Goal: Task Accomplishment & Management: Complete application form

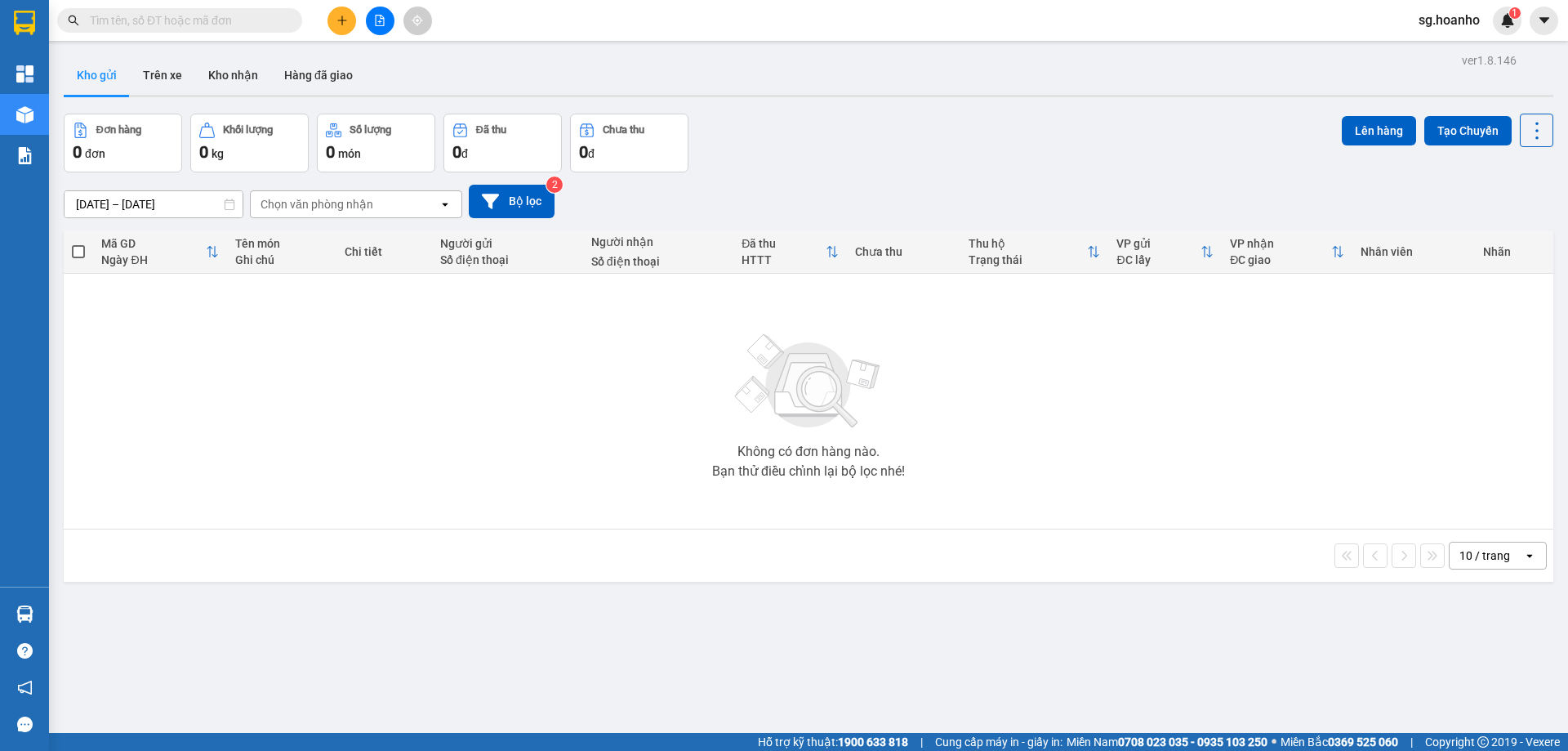
click at [212, 24] on input "text" at bounding box center [187, 21] width 193 height 18
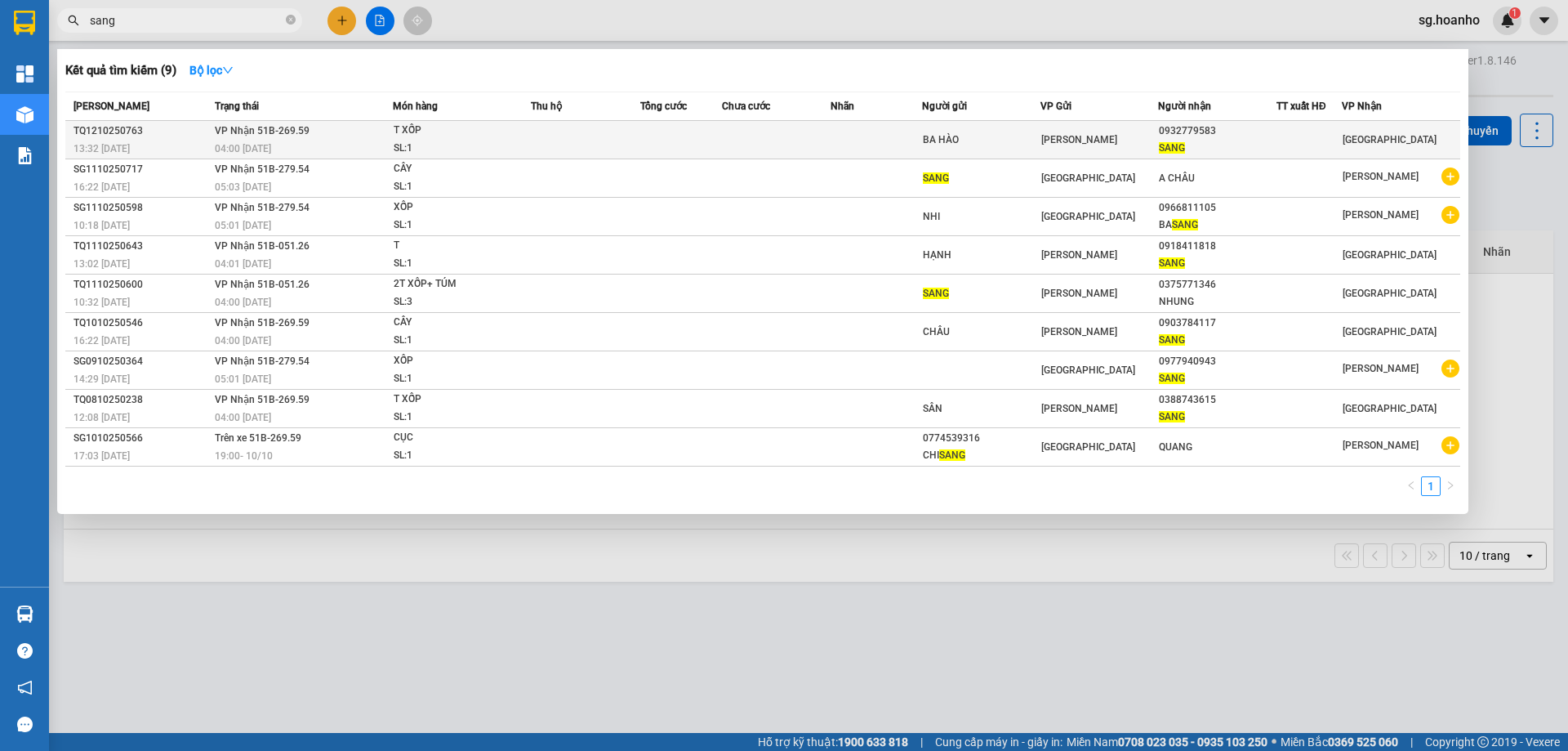
type input "sang"
click at [841, 128] on td at bounding box center [875, 139] width 91 height 38
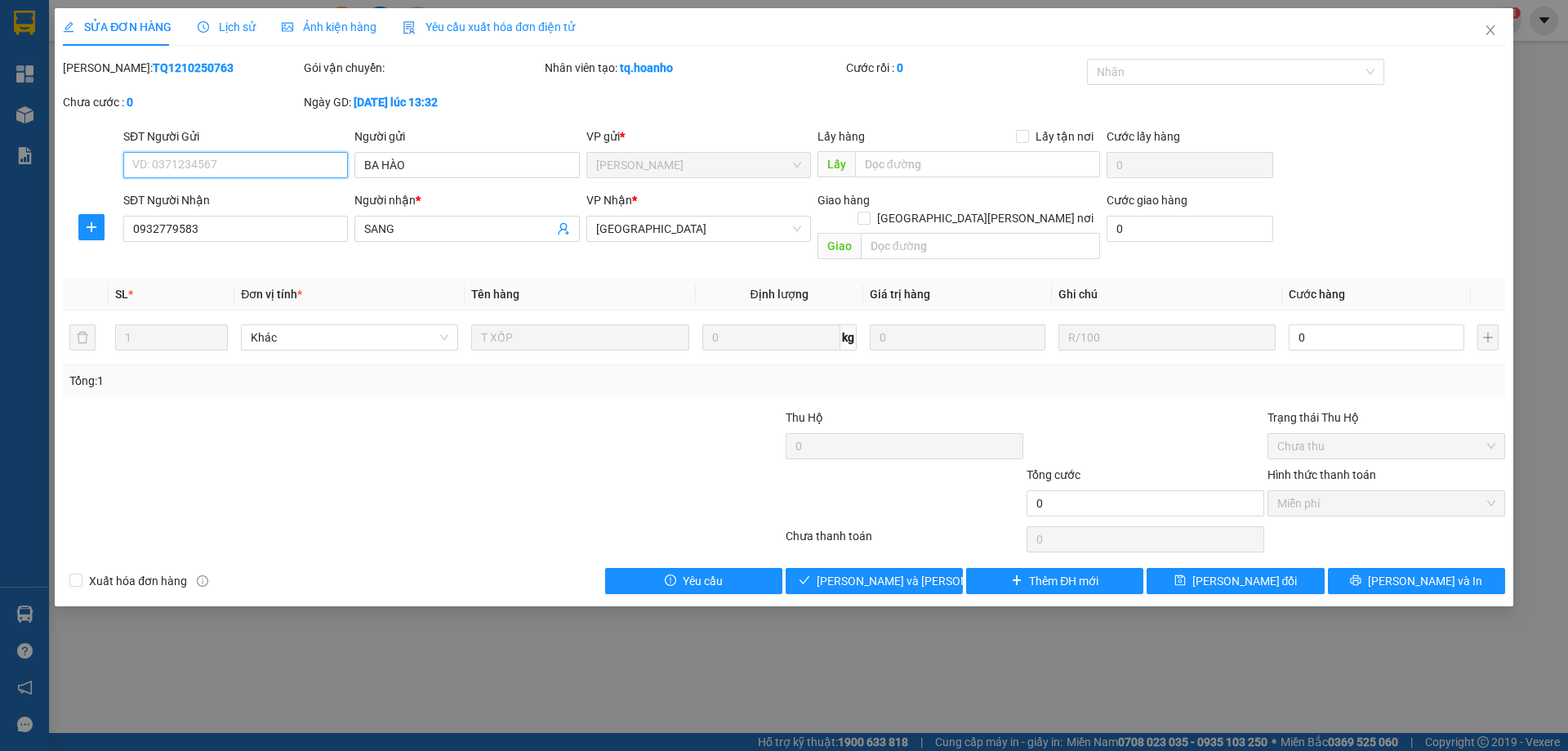
type input "BA HÀO"
type input "0932779583"
type input "SANG"
click at [858, 527] on div "Chưa thanh toán" at bounding box center [904, 541] width 241 height 29
click at [859, 572] on span "Giao hàng" at bounding box center [884, 580] width 53 height 18
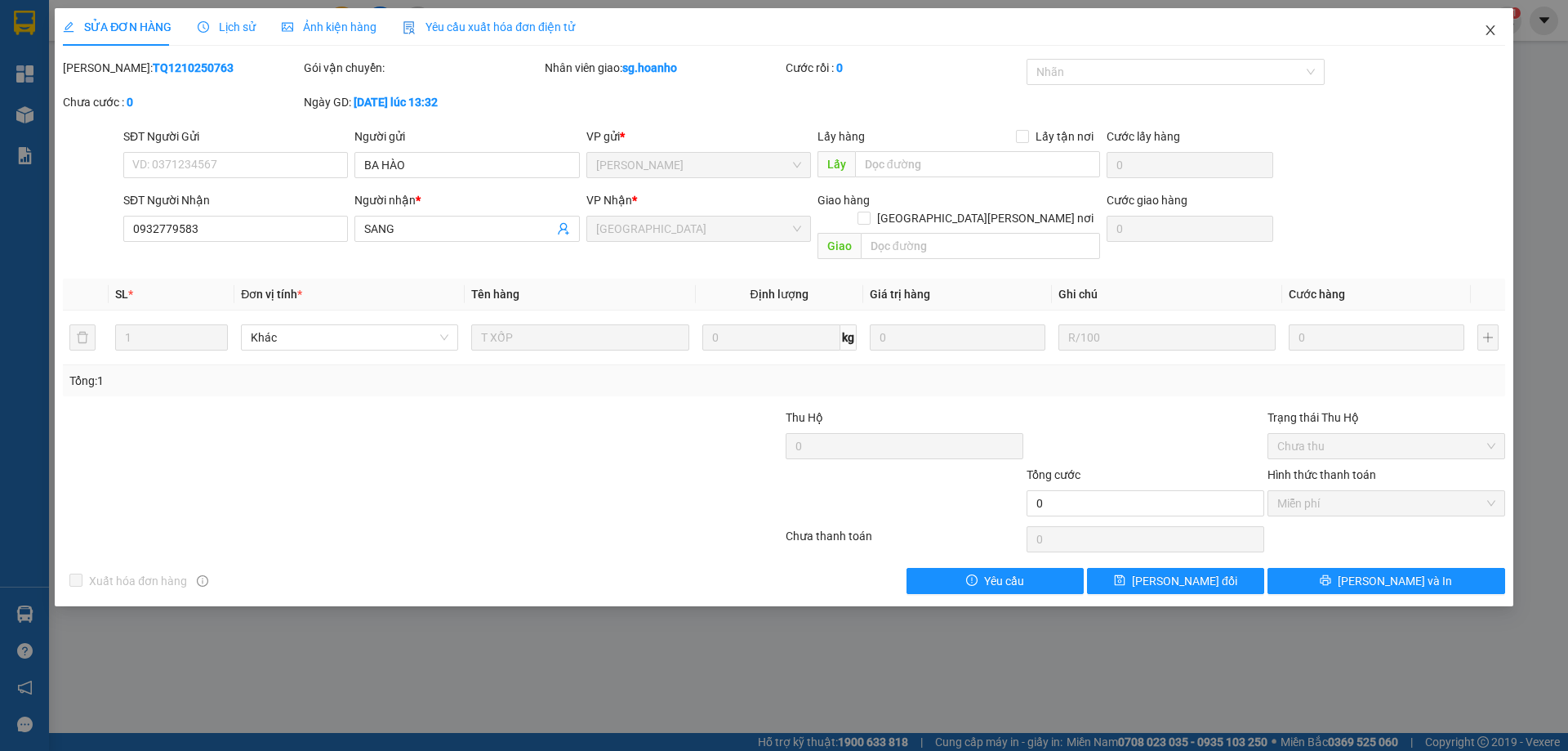
click at [1487, 31] on icon "close" at bounding box center [1489, 30] width 13 height 13
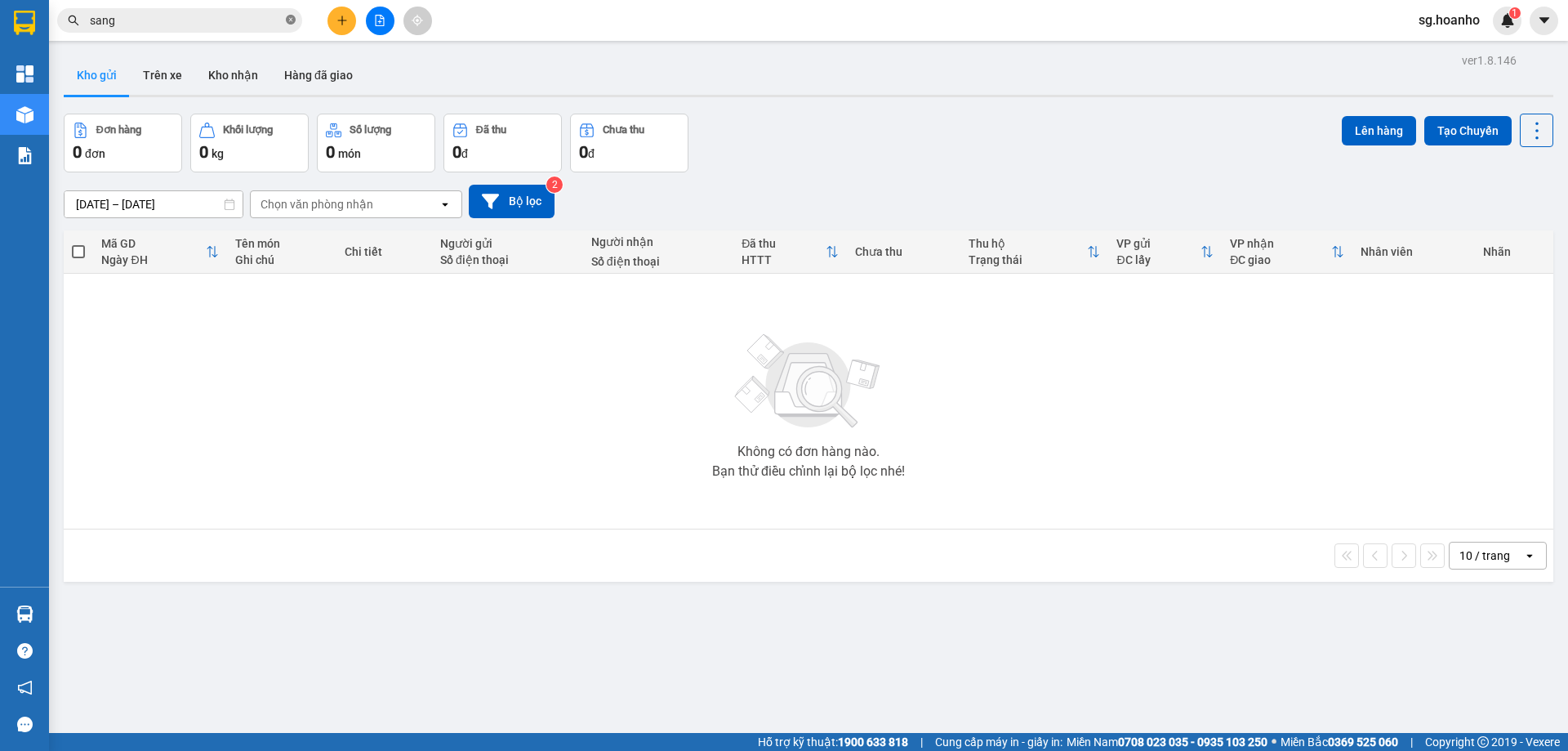
click at [288, 19] on icon "close-circle" at bounding box center [290, 19] width 10 height 10
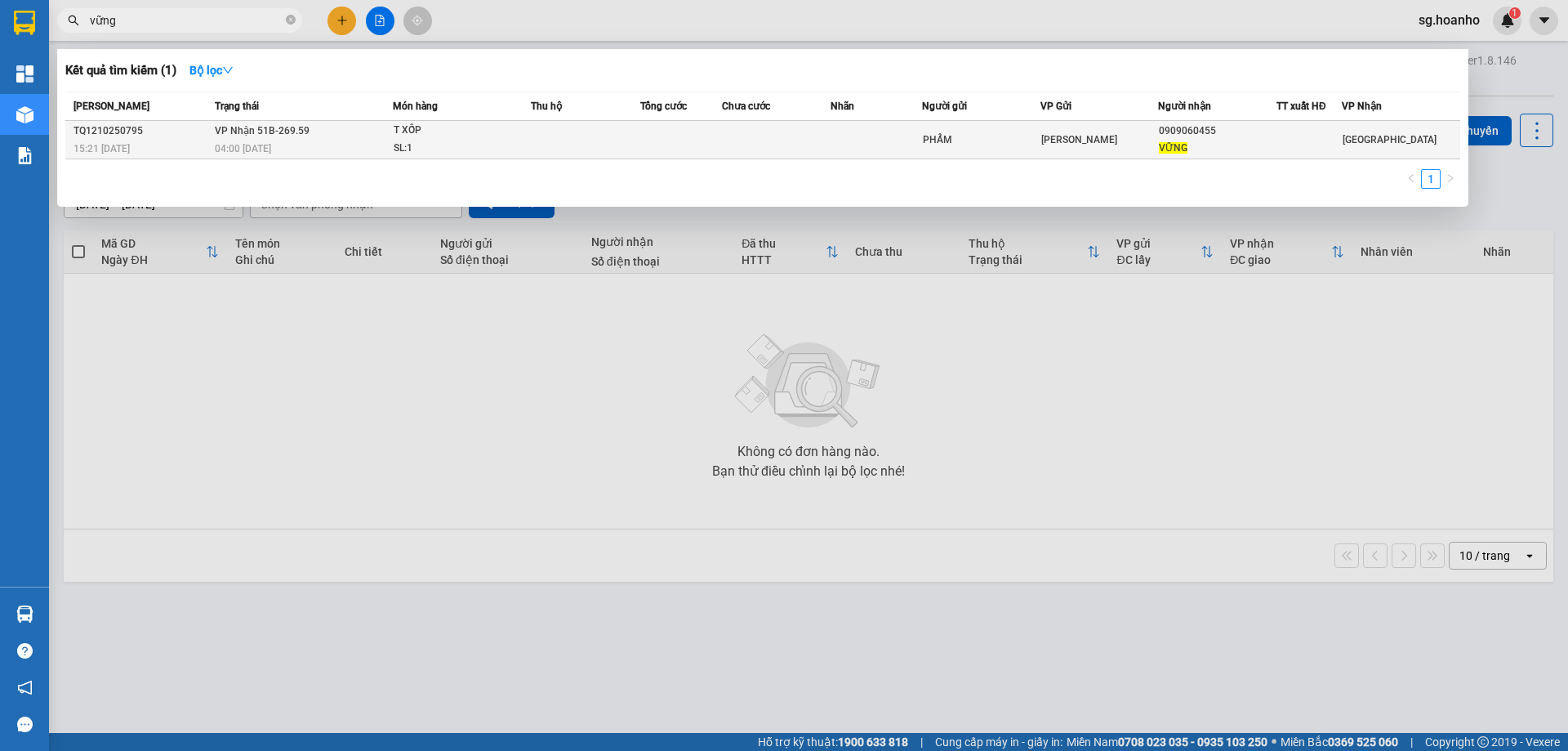
type input "vững"
click at [731, 131] on td at bounding box center [776, 139] width 110 height 38
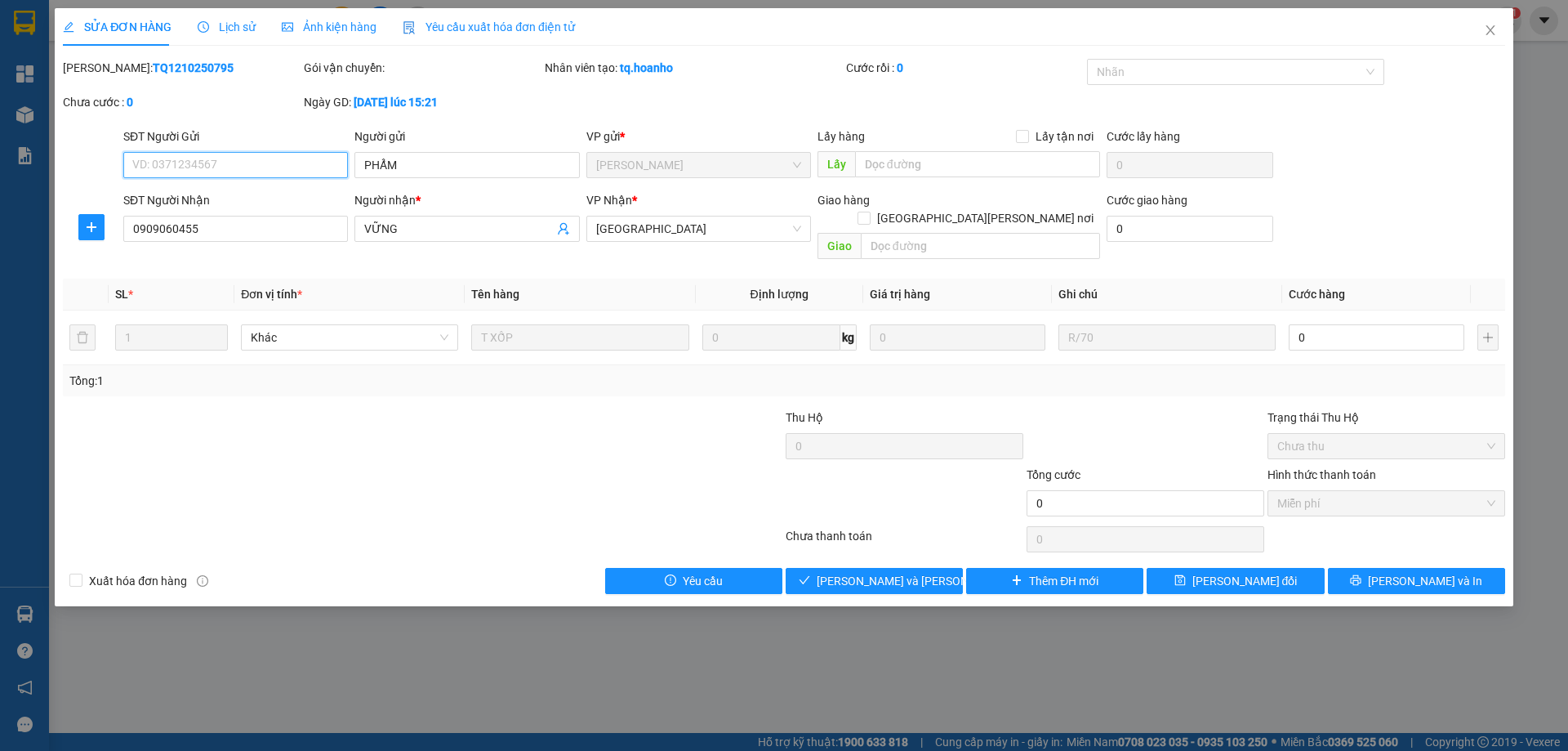
type input "PHẨM"
type input "0909060455"
type input "VỮNG"
click at [869, 572] on span "Giao hàng" at bounding box center [884, 580] width 53 height 18
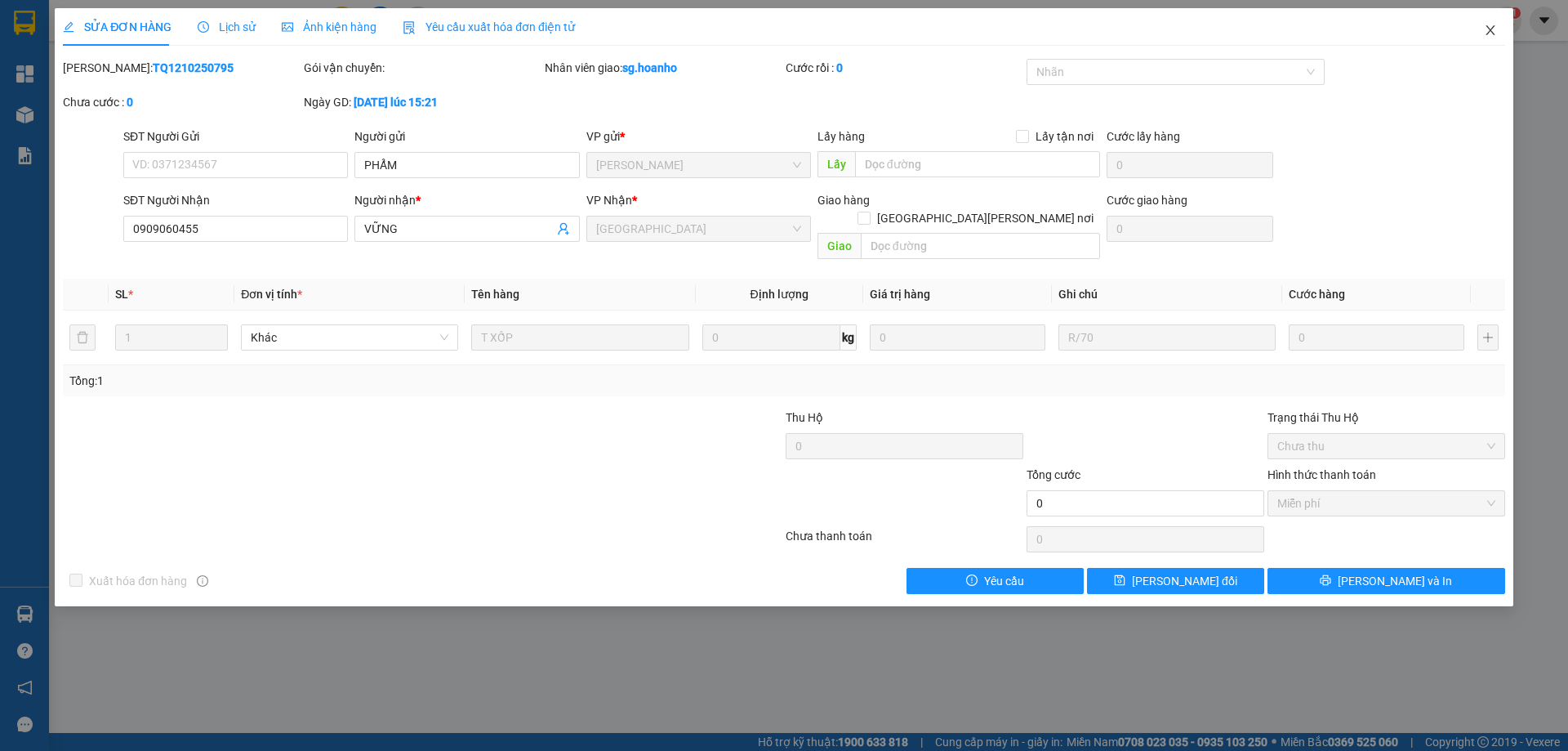
click at [1487, 29] on icon "close" at bounding box center [1489, 30] width 13 height 13
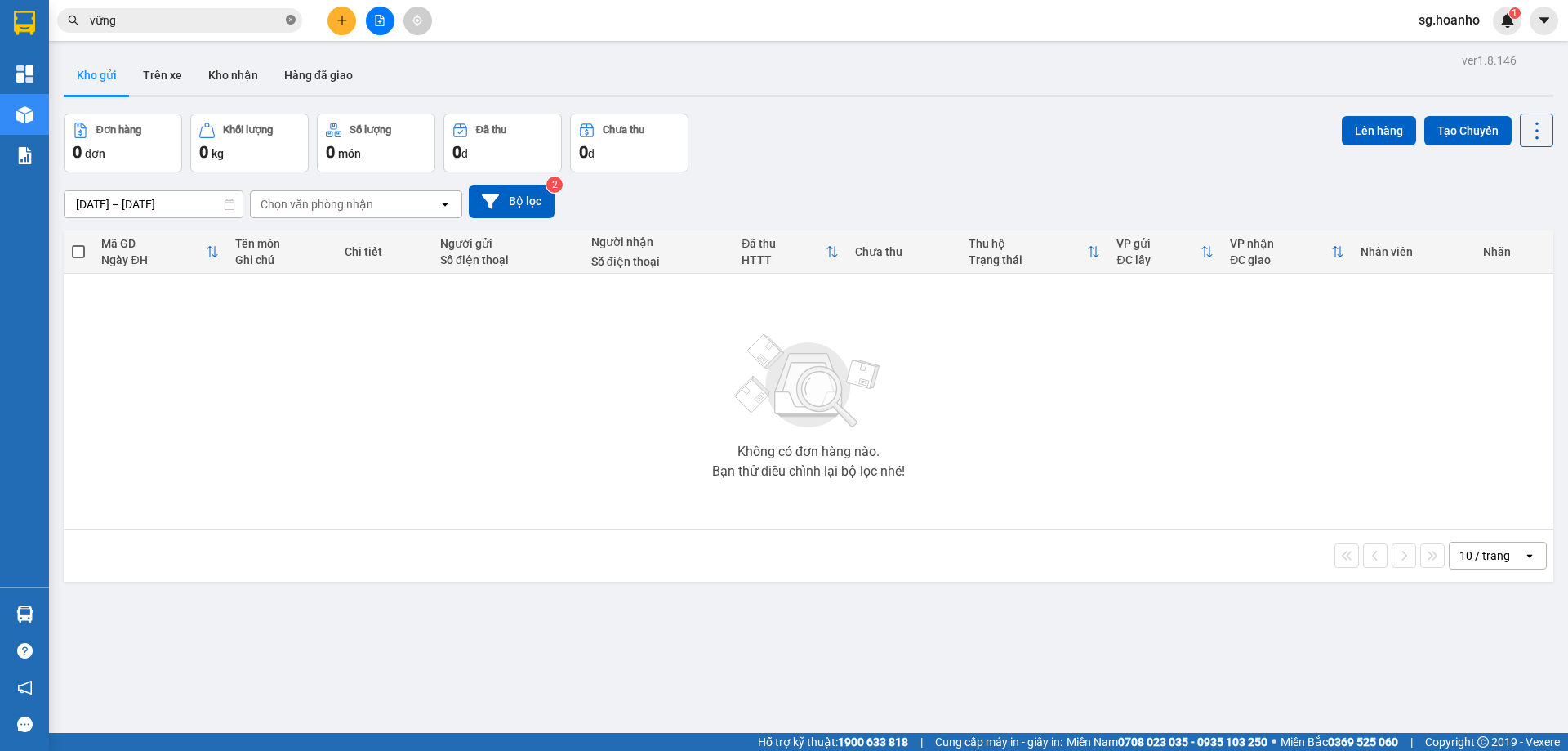
click at [289, 23] on icon "close-circle" at bounding box center [290, 19] width 10 height 10
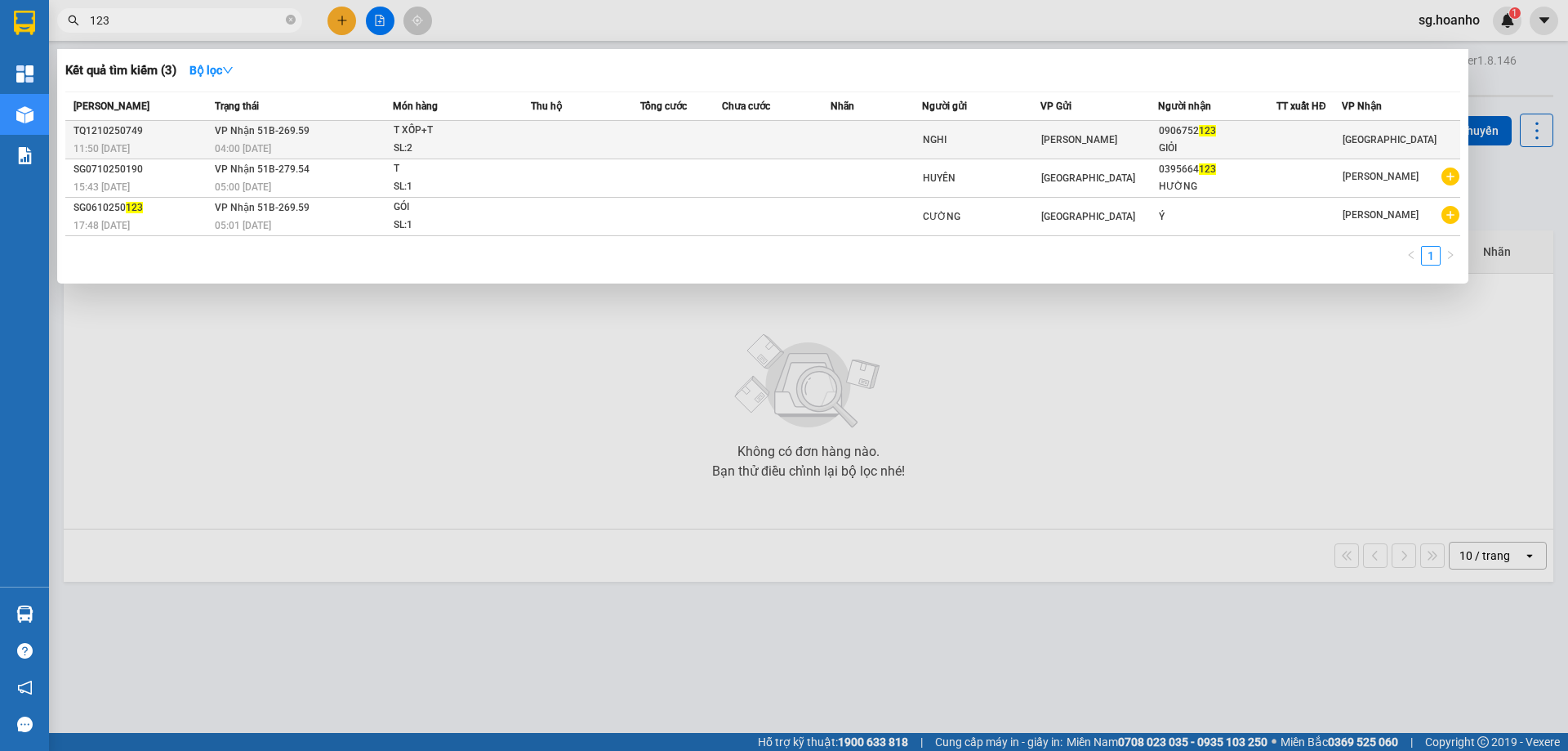
type input "123"
click at [494, 131] on div "T XỐP+T" at bounding box center [454, 130] width 122 height 18
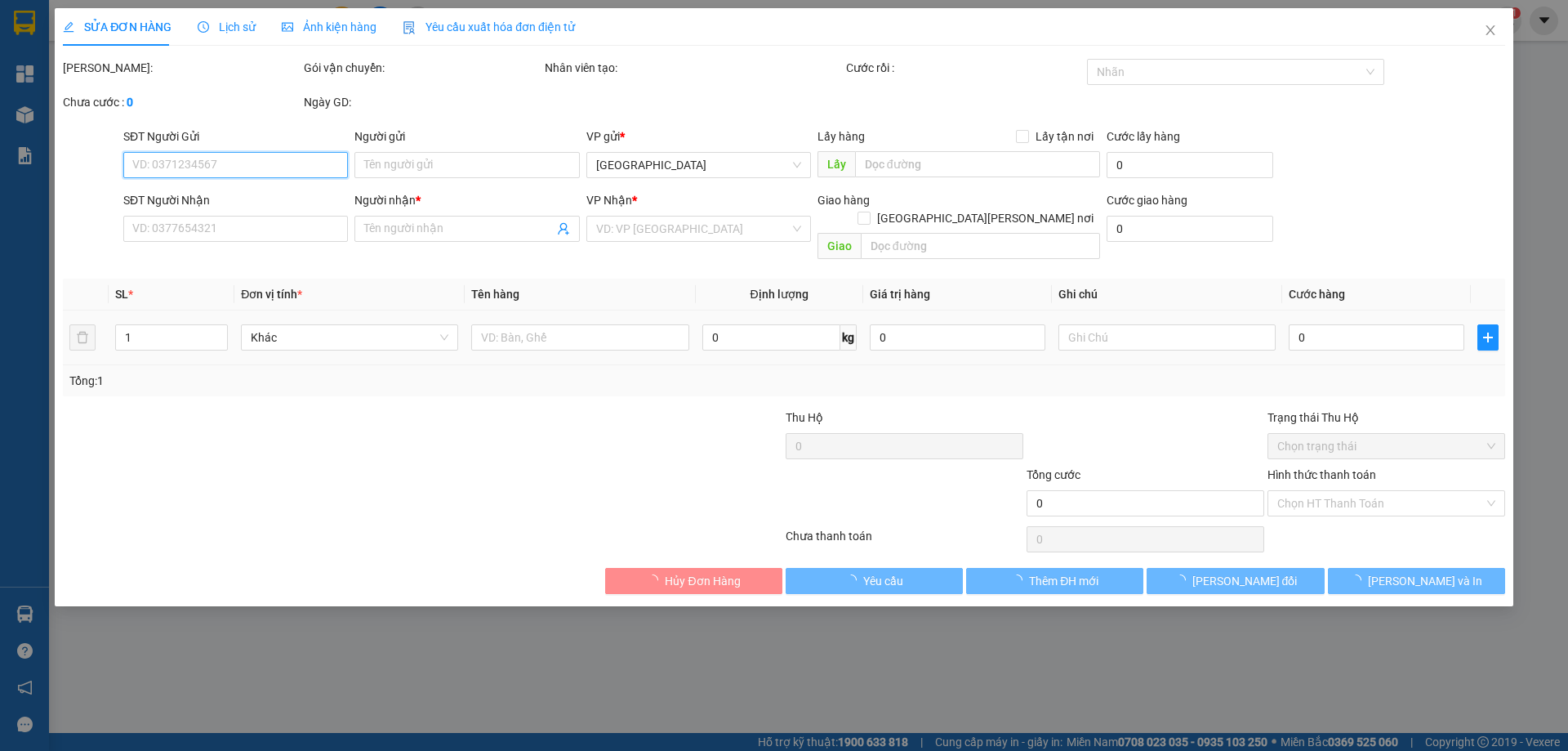
type input "NGHI"
type input "0906752123"
type input "GIỎI"
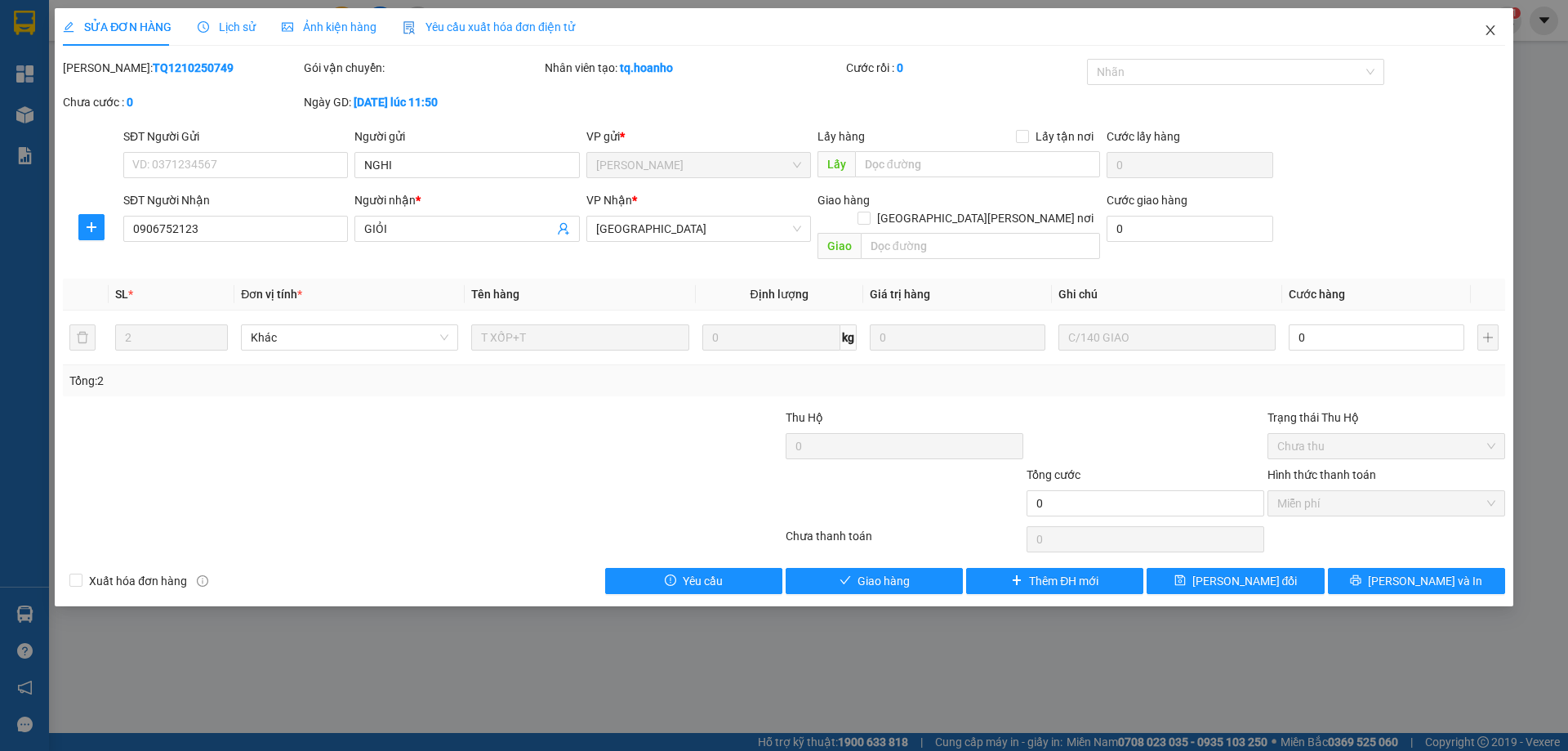
click at [1490, 29] on icon "close" at bounding box center [1489, 30] width 13 height 13
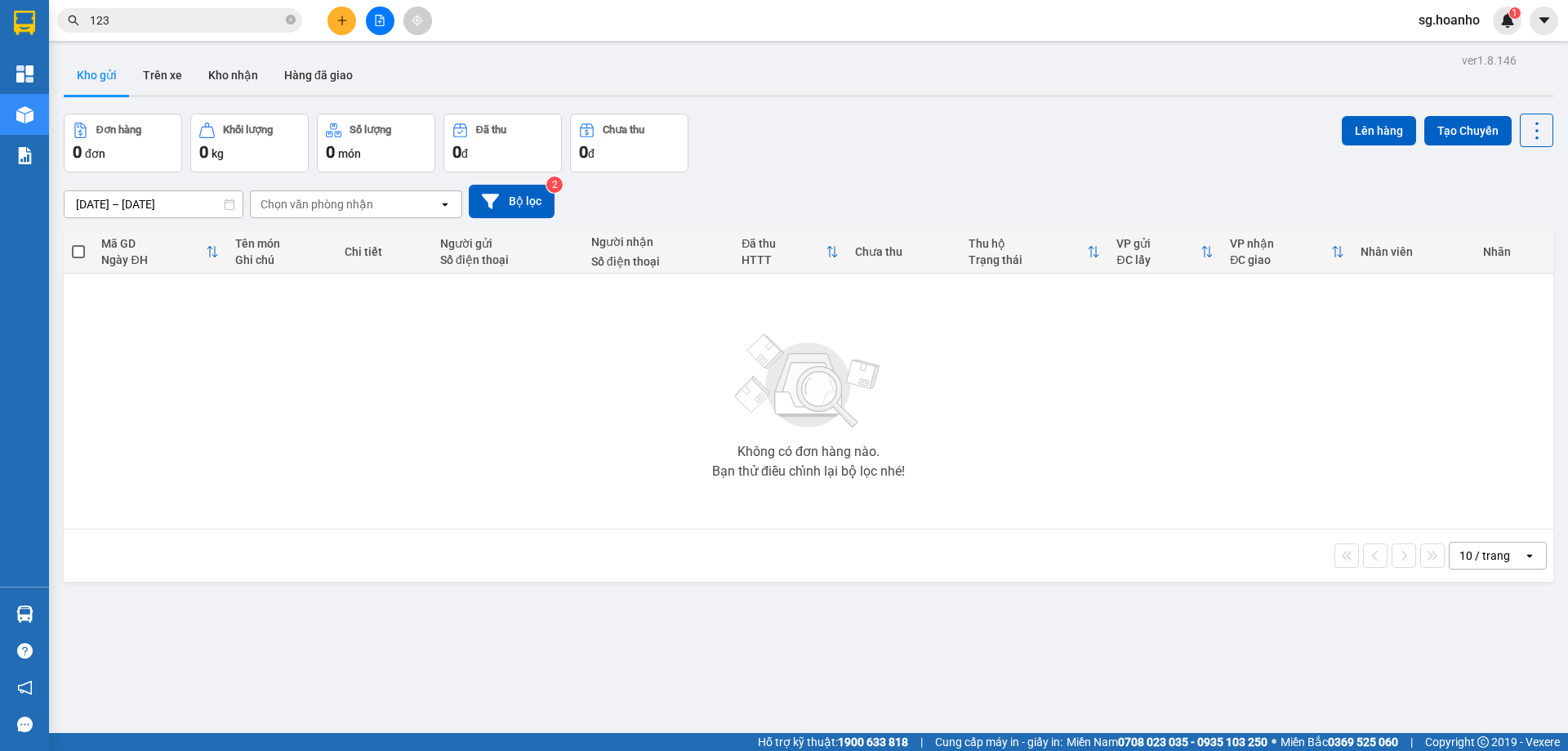
click at [124, 255] on div "Ngày ĐH" at bounding box center [153, 260] width 104 height 13
drag, startPoint x: 151, startPoint y: 288, endPoint x: 145, endPoint y: 296, distance: 10.0
click at [149, 287] on div "Không có đơn hàng nào. Bạn thử điều chỉnh lại bộ lọc nhé!" at bounding box center [809, 401] width 1473 height 245
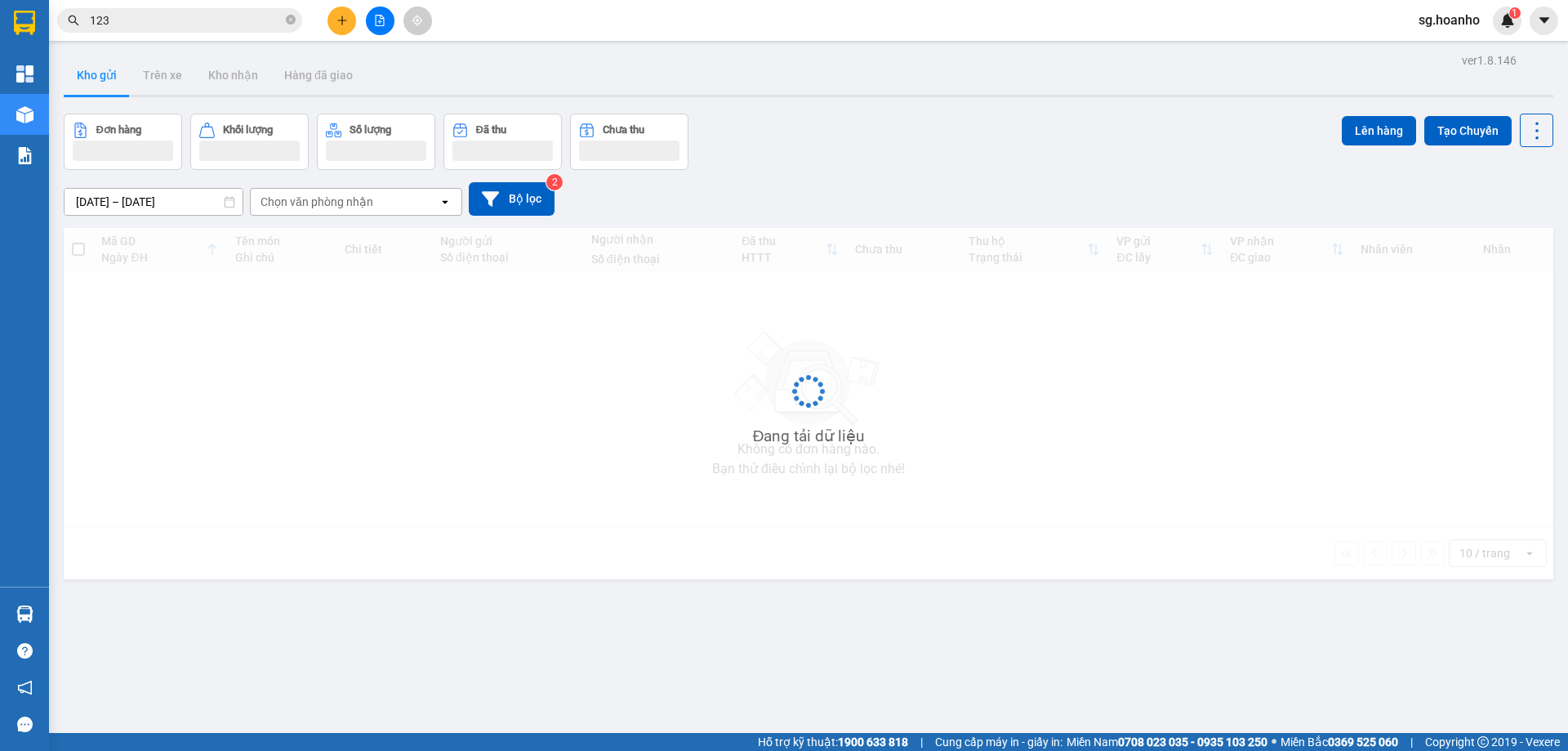
click at [146, 294] on div "Đang tải dữ liệu" at bounding box center [808, 403] width 1489 height 351
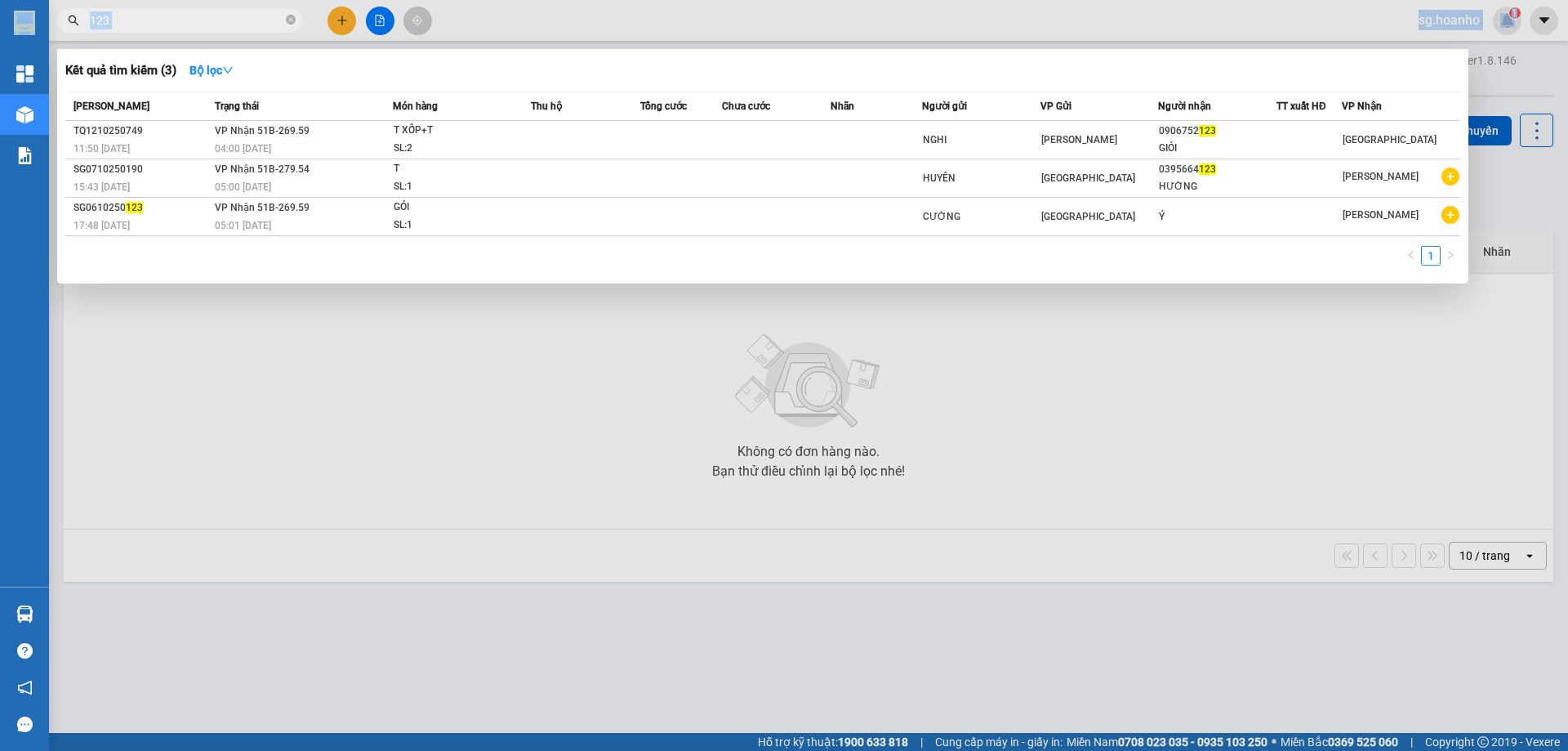
drag, startPoint x: 178, startPoint y: 11, endPoint x: 19, endPoint y: 30, distance: 160.1
click at [19, 30] on section "Kết quả [PERSON_NAME] ( 3 ) Bộ lọc Mã ĐH Trạng thái Món hàng Thu hộ Tổng [PERSO…" at bounding box center [784, 375] width 1568 height 751
click at [289, 18] on icon "close-circle" at bounding box center [290, 19] width 10 height 10
type input "913"
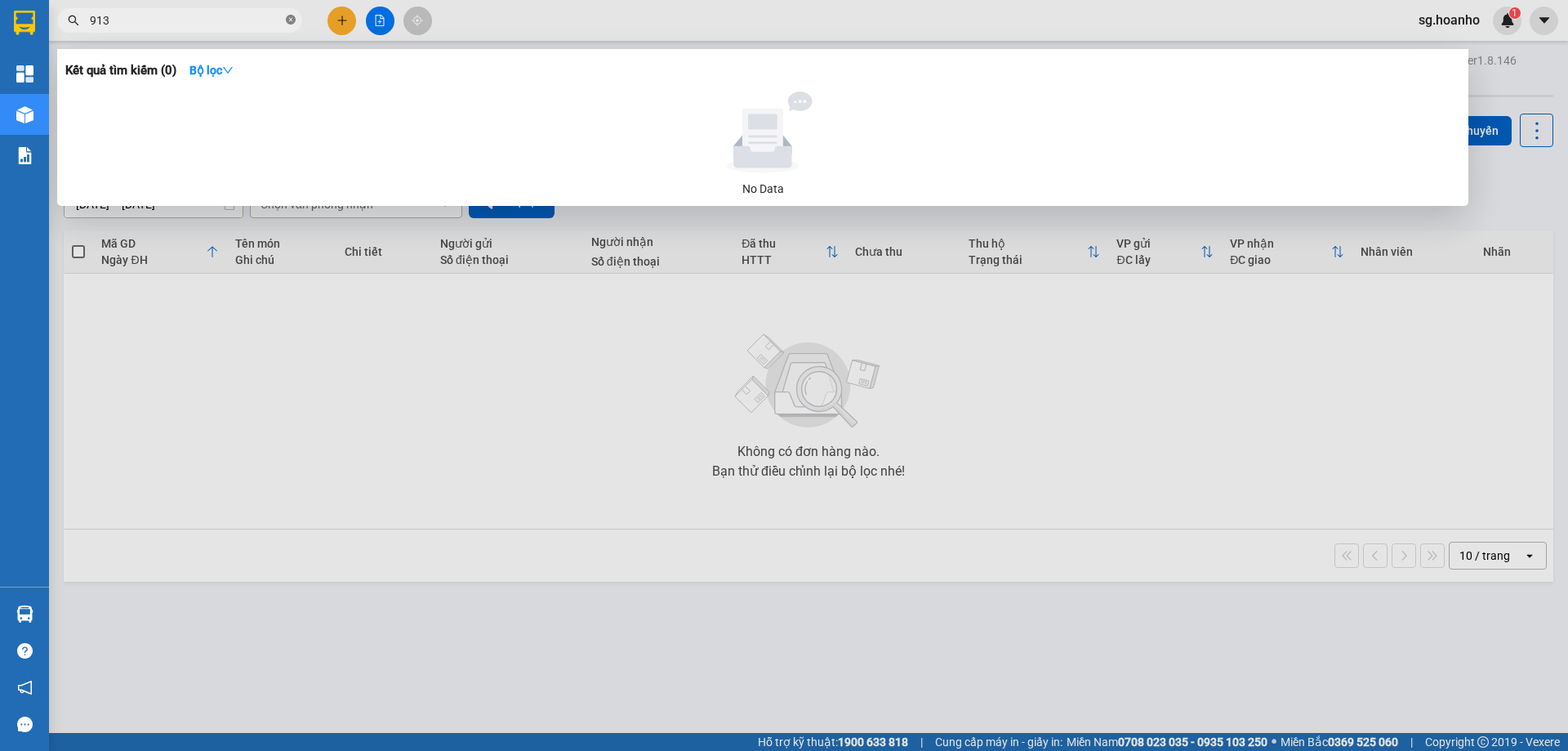
click at [289, 21] on icon "close-circle" at bounding box center [290, 19] width 10 height 10
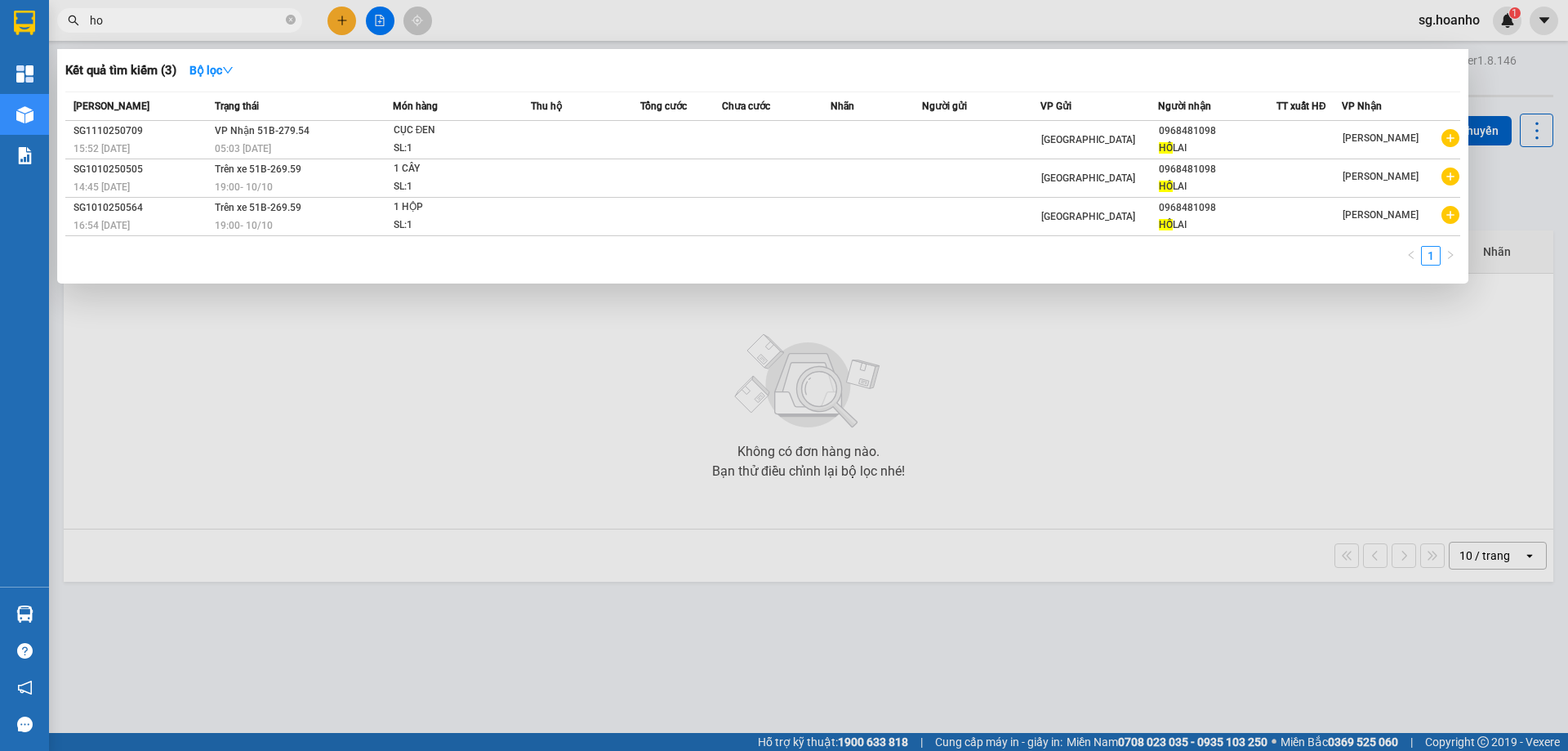
type input "h"
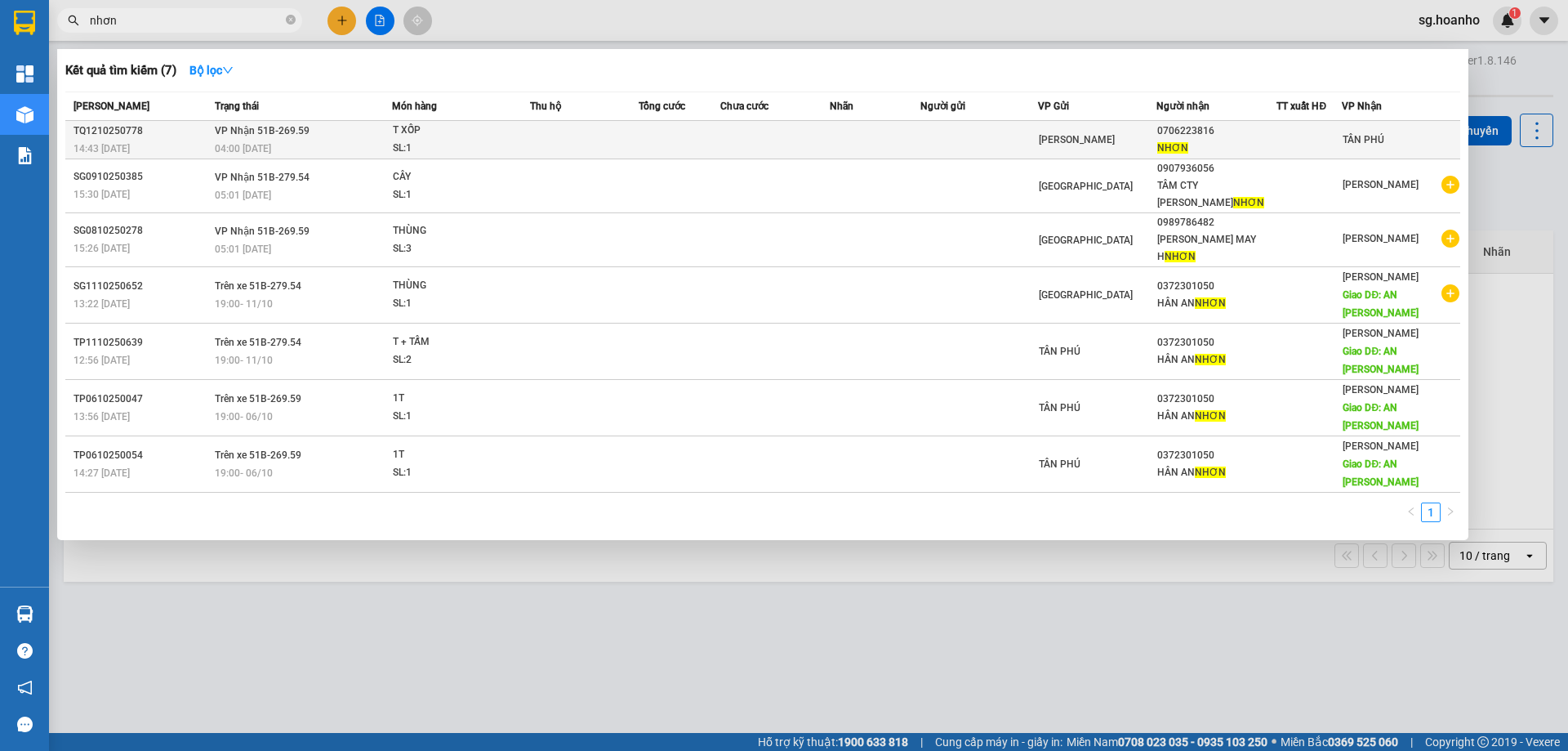
type input "nhơn"
click at [980, 142] on td at bounding box center [979, 139] width 118 height 38
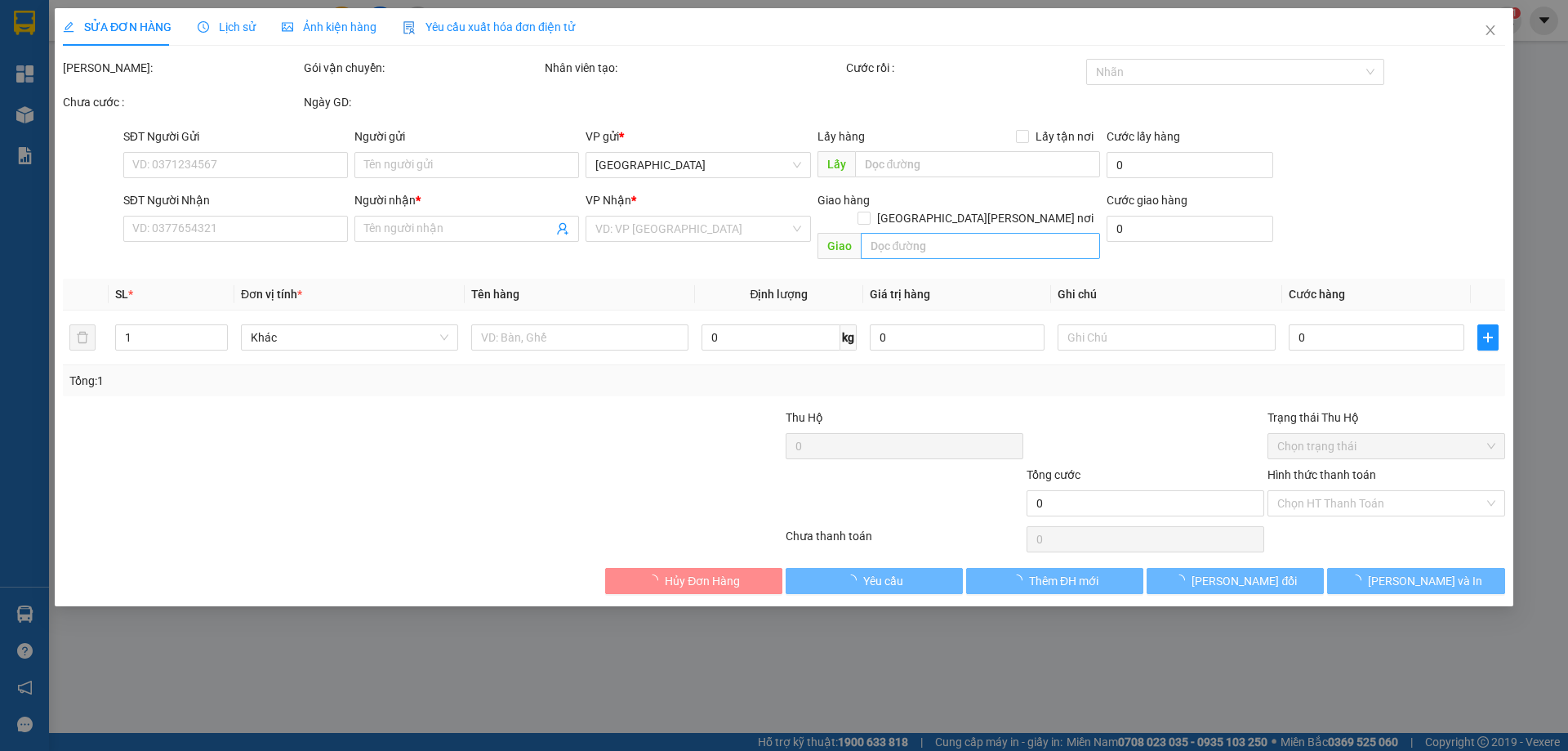
type input "0706223816"
type input "NHƠN"
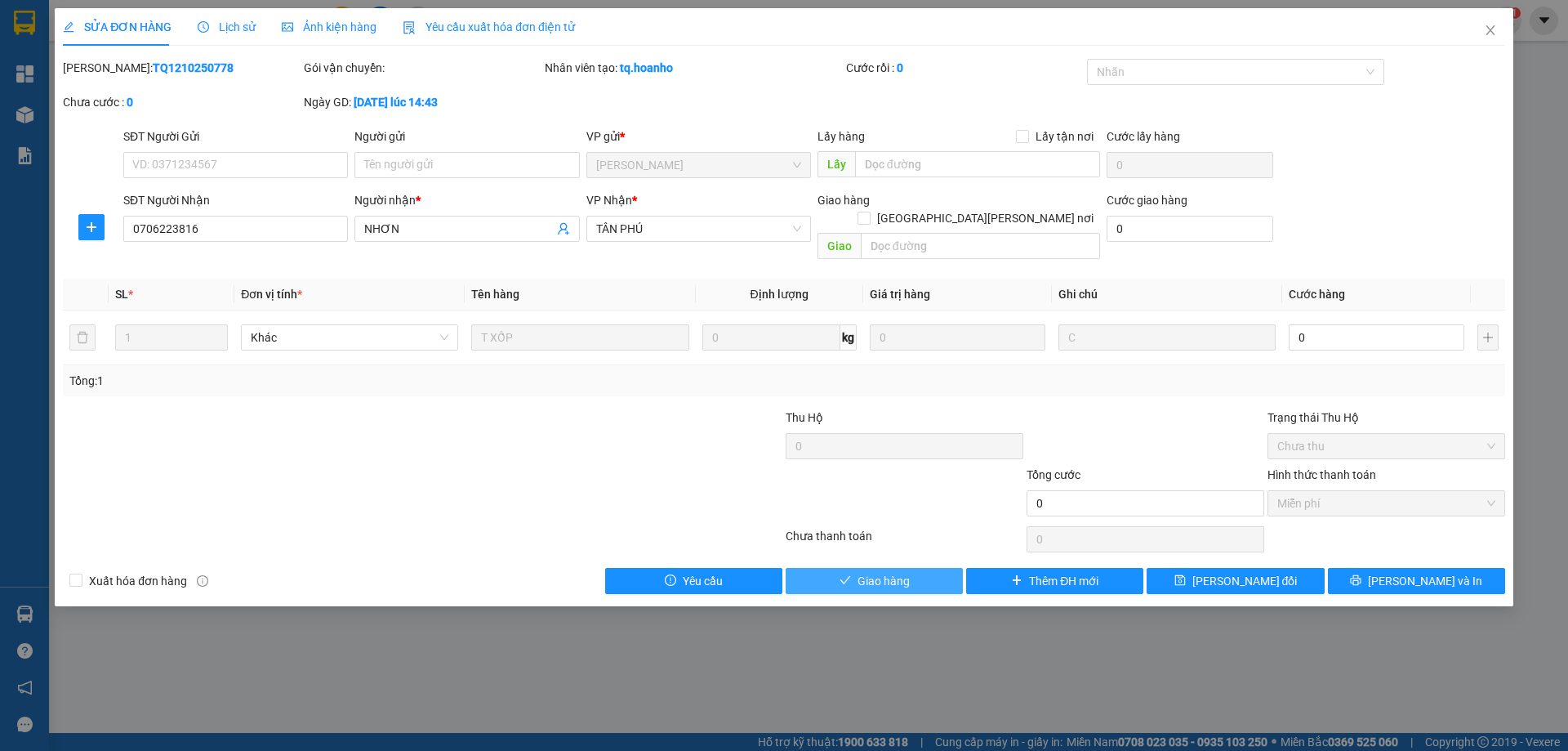
click at [859, 572] on span "Giao hàng" at bounding box center [884, 580] width 53 height 18
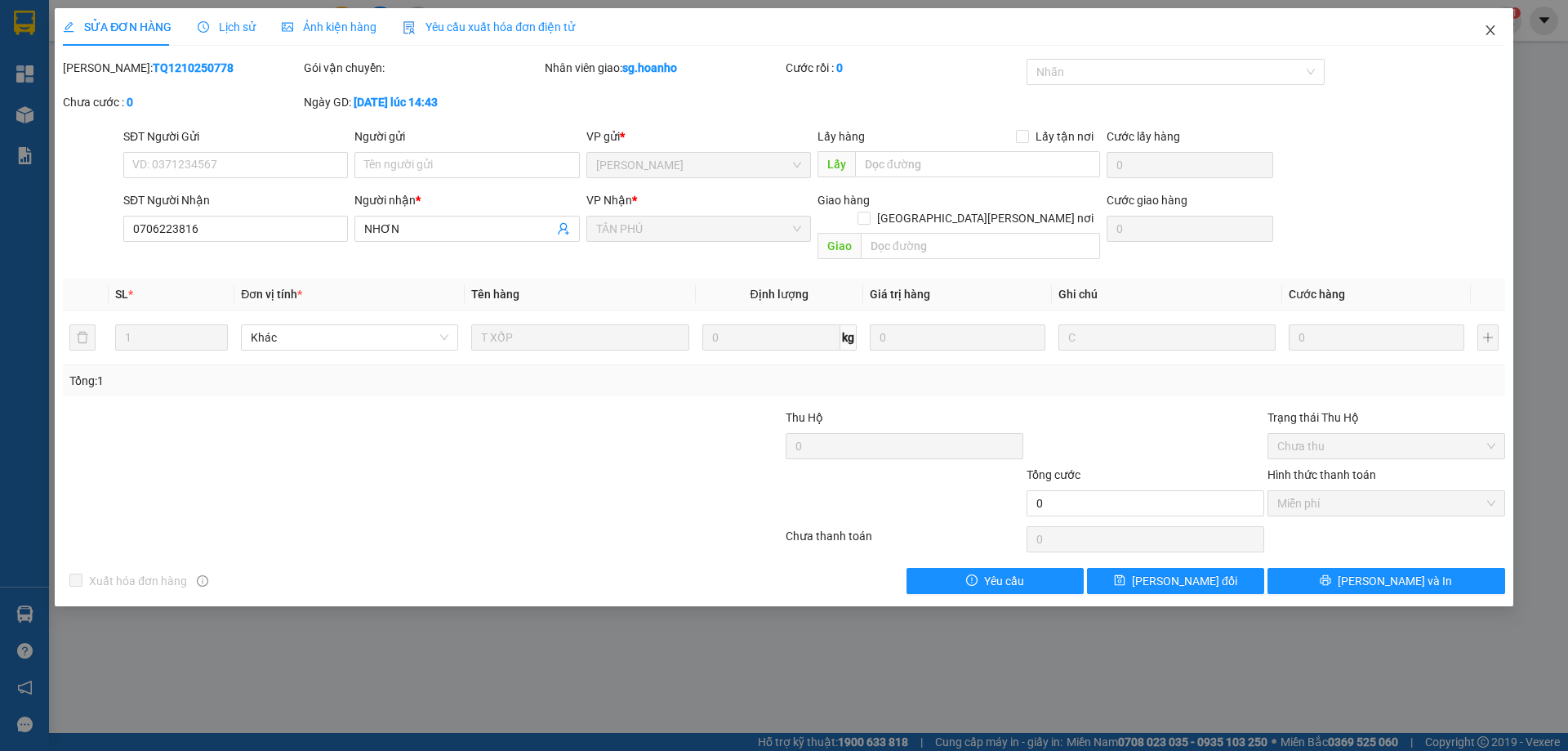
click at [1494, 27] on icon "close" at bounding box center [1489, 30] width 13 height 13
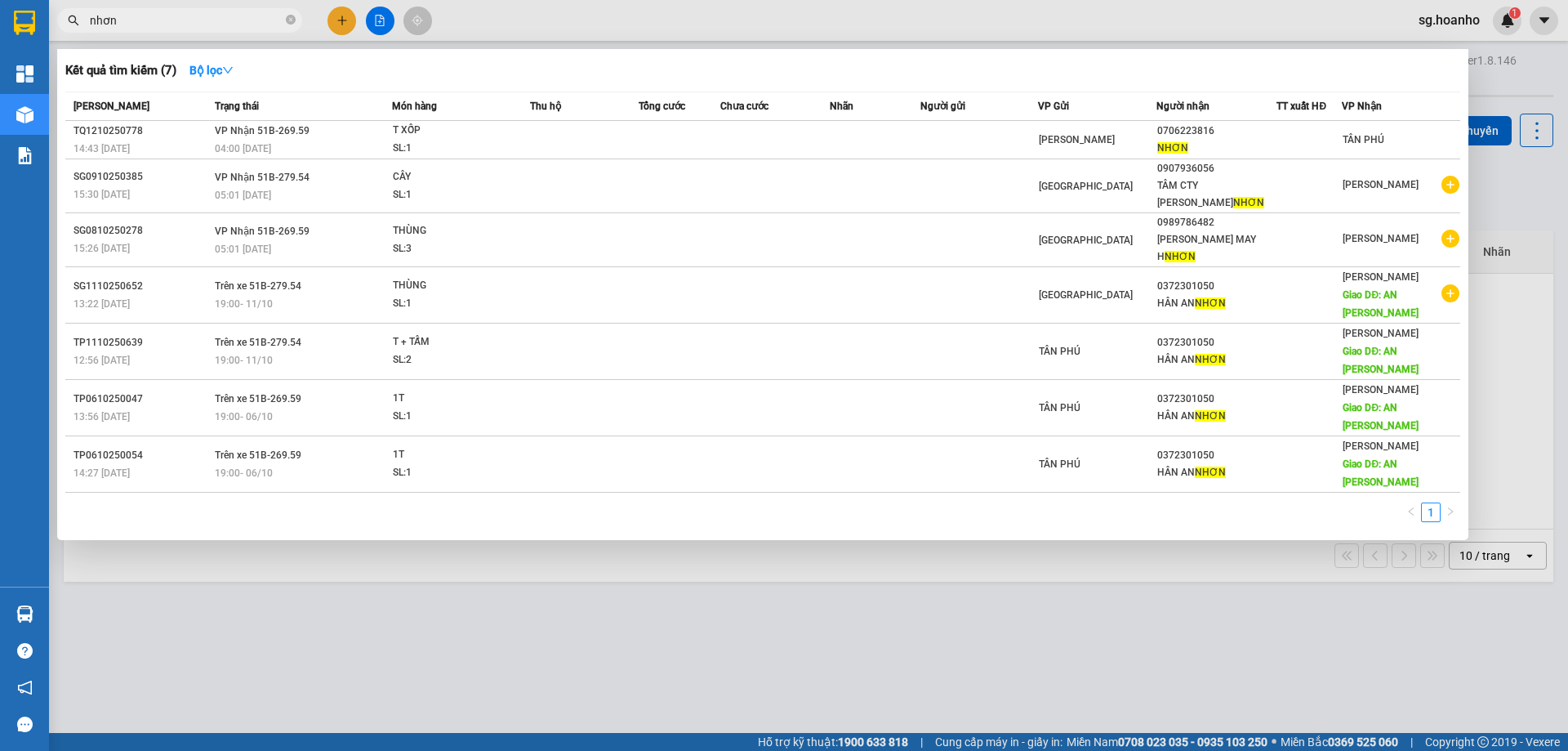
click at [228, 23] on input "nhơn" at bounding box center [187, 21] width 193 height 18
drag, startPoint x: 228, startPoint y: 23, endPoint x: 0, endPoint y: -4, distance: 229.6
click at [0, 0] on html "Kết quả [PERSON_NAME] ( 7 ) Bộ lọc Mã ĐH Trạng thái Món hàng Thu hộ Tổng [PERSO…" at bounding box center [784, 375] width 1568 height 751
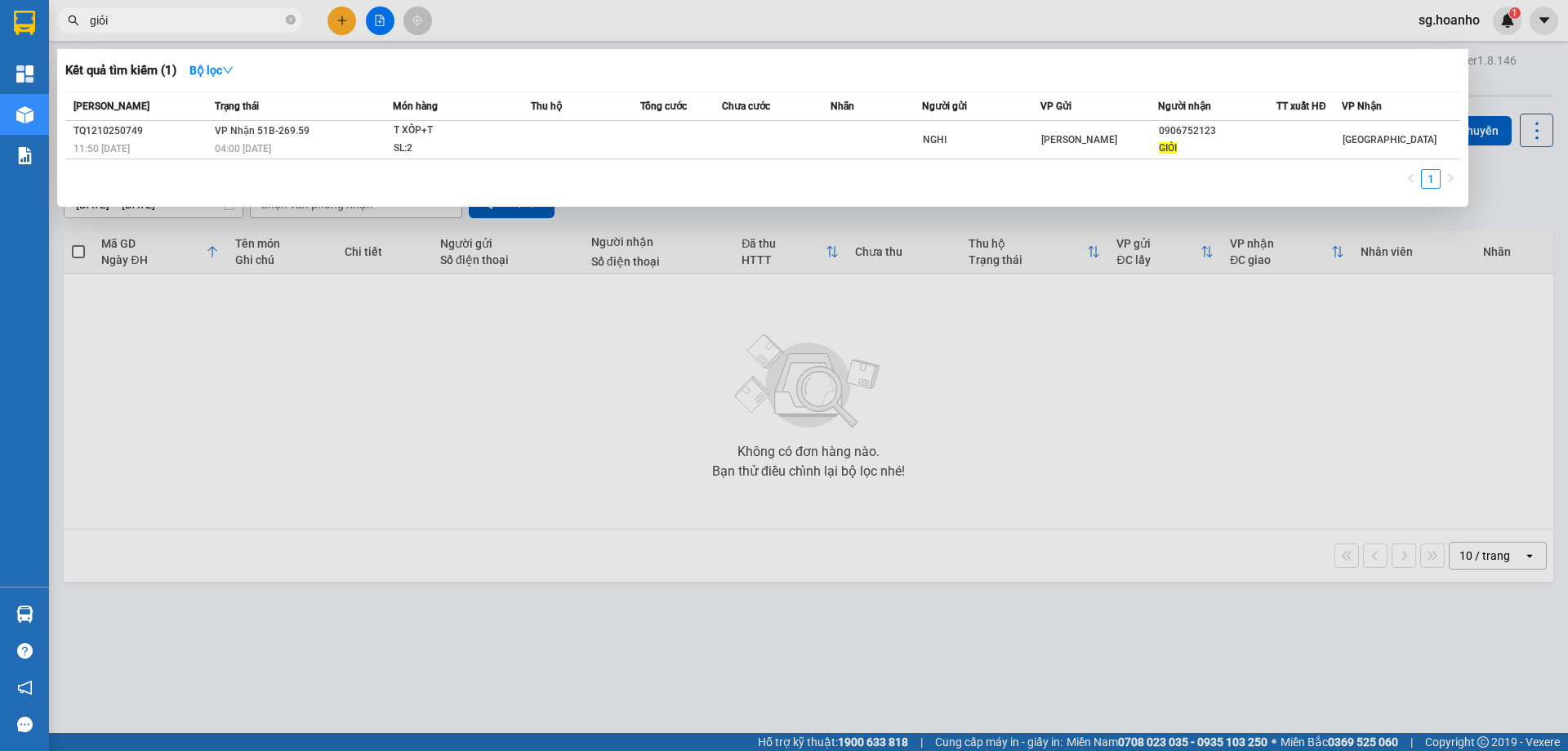
type input "giỏi"
click at [346, 21] on div at bounding box center [784, 375] width 1568 height 751
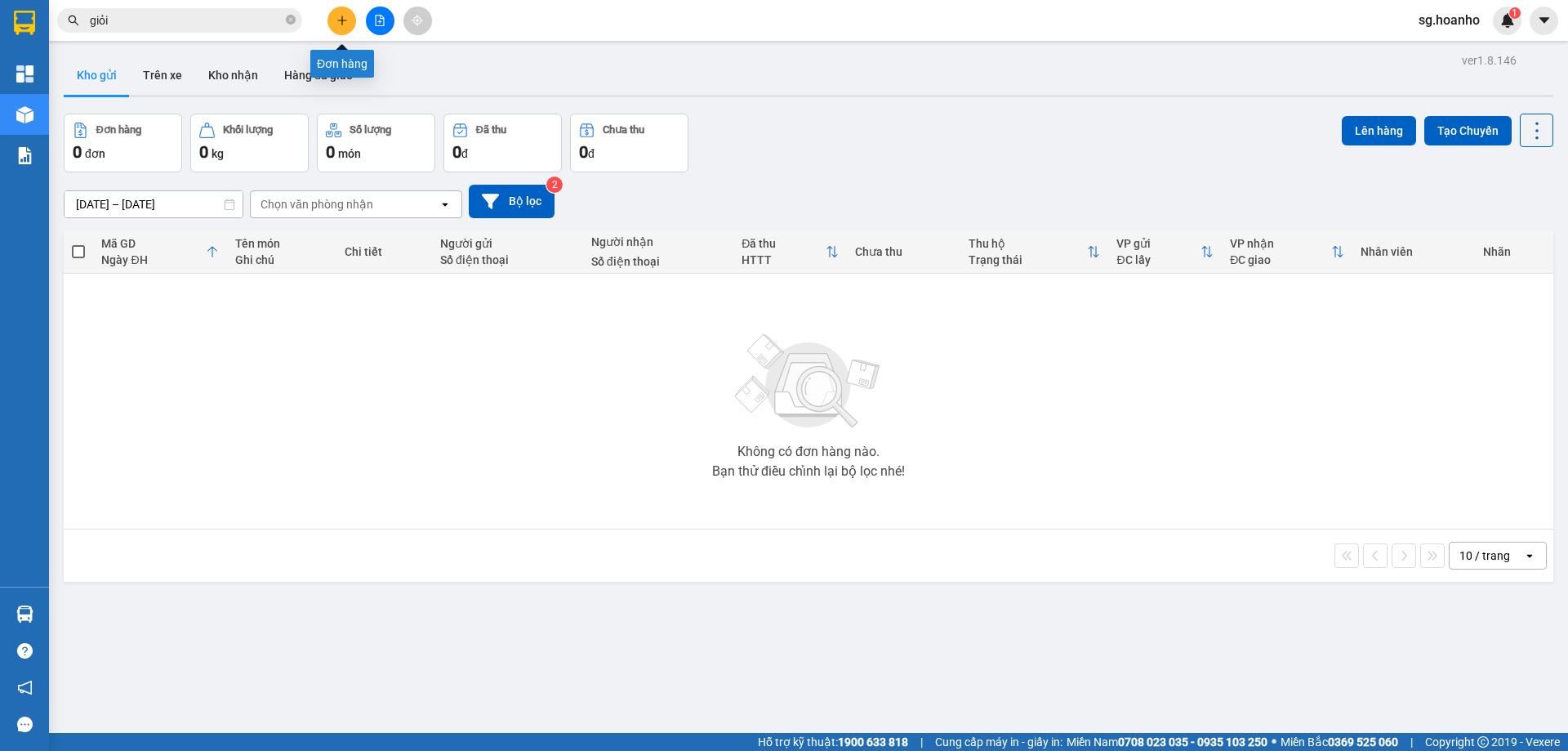
click at [347, 27] on button at bounding box center [342, 21] width 29 height 29
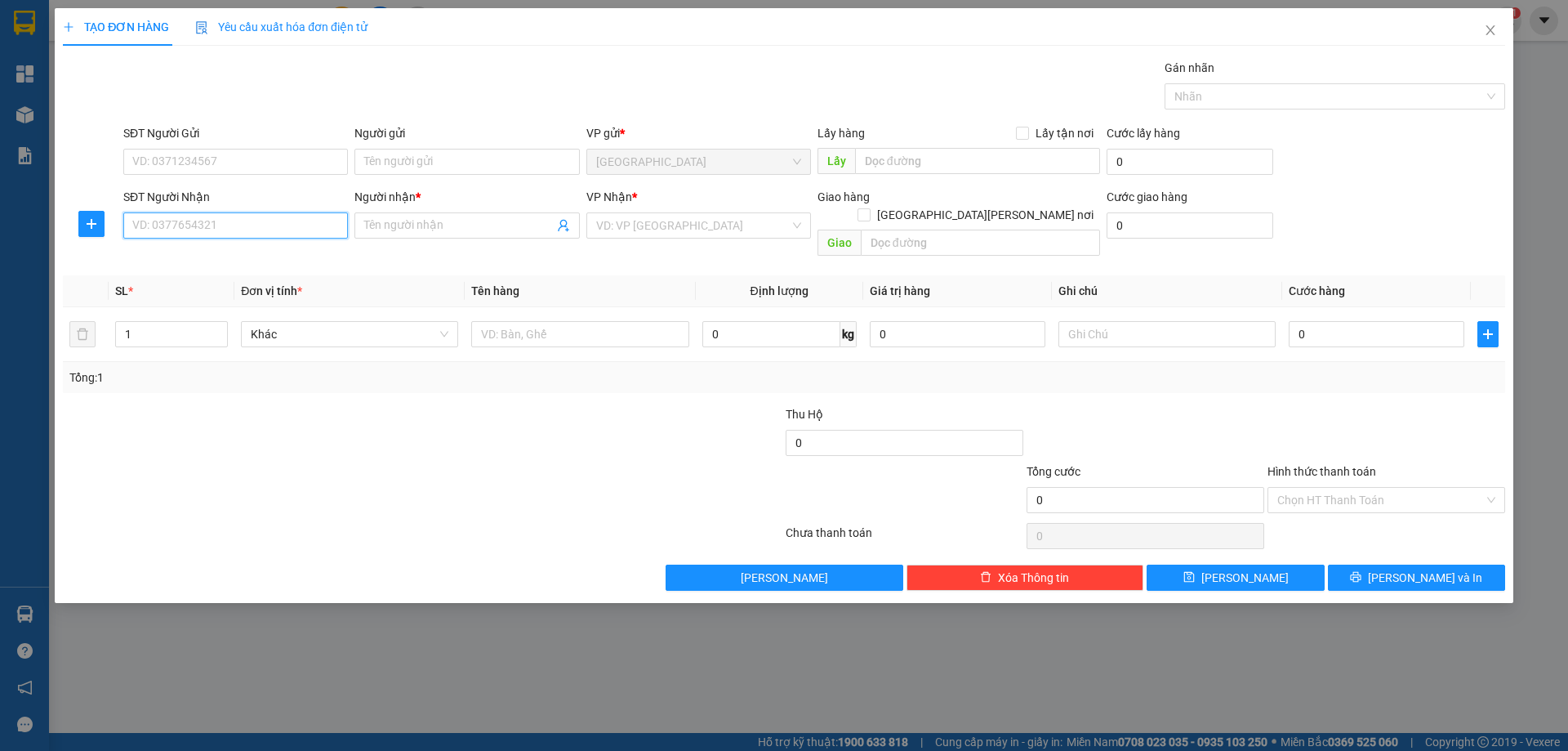
click at [328, 233] on input "SĐT Người Nhận" at bounding box center [236, 225] width 225 height 26
drag, startPoint x: 256, startPoint y: 271, endPoint x: 264, endPoint y: 256, distance: 17.0
click at [260, 265] on div "0917227906 - [PERSON_NAME]/ MAY TQ 0941429906 - [PERSON_NAME]" at bounding box center [236, 271] width 228 height 53
click at [265, 256] on div "0917227906 - [PERSON_NAME]/ MAY TQ" at bounding box center [236, 258] width 208 height 18
type input "0917227906"
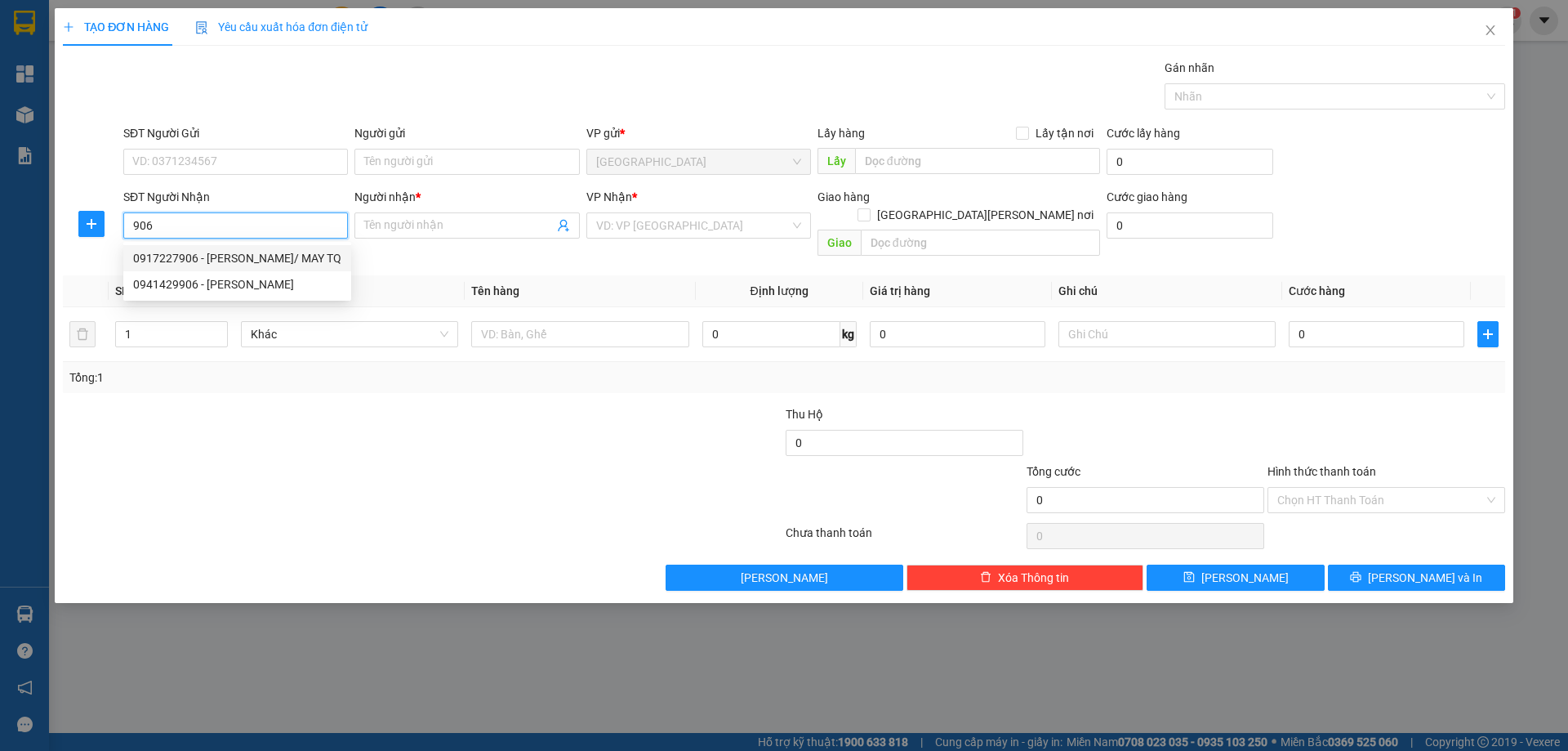
type input "[PERSON_NAME]/ MAY TQ"
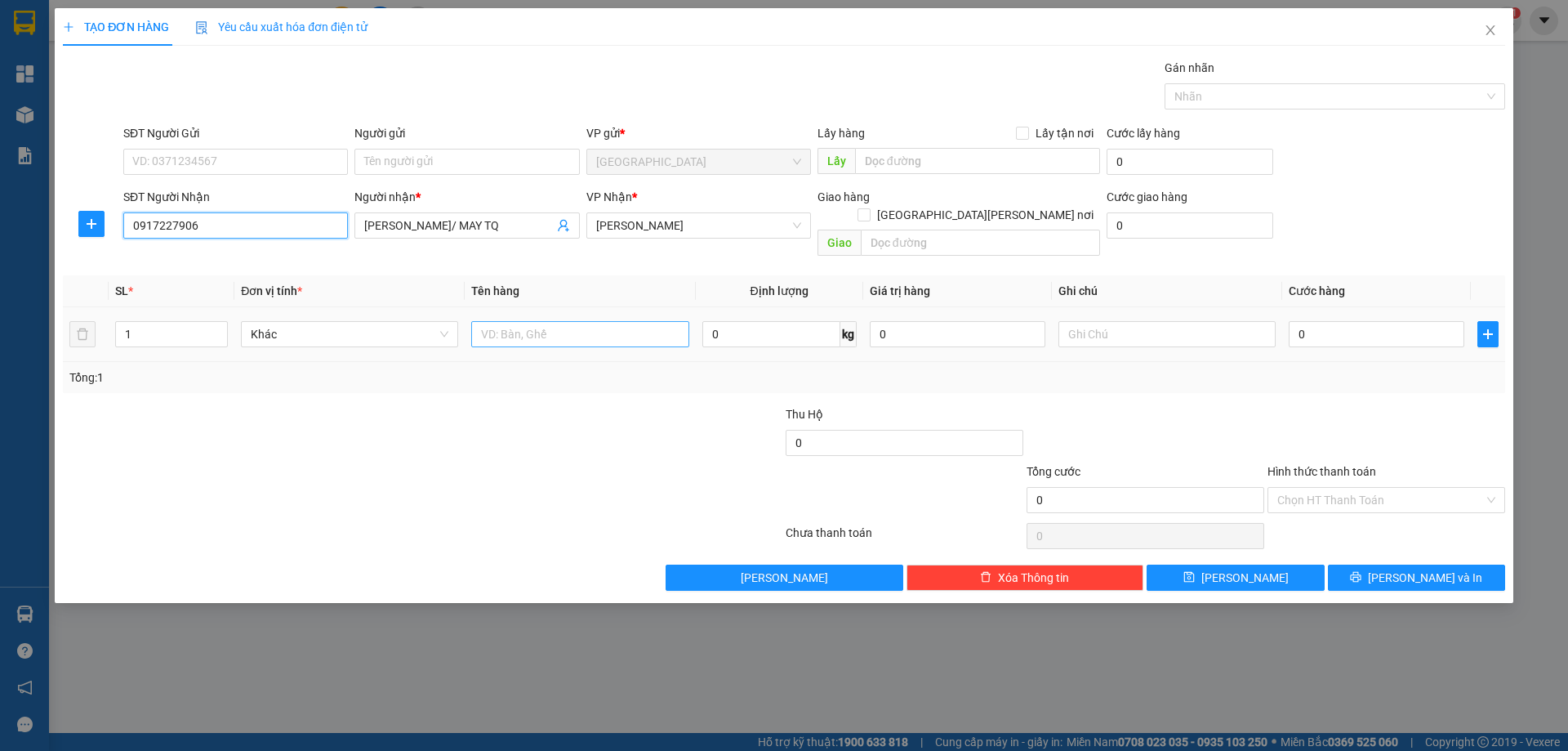
type input "0917227906"
click at [554, 321] on input "text" at bounding box center [579, 334] width 217 height 26
type input "1t"
click at [1112, 321] on input "text" at bounding box center [1166, 334] width 217 height 26
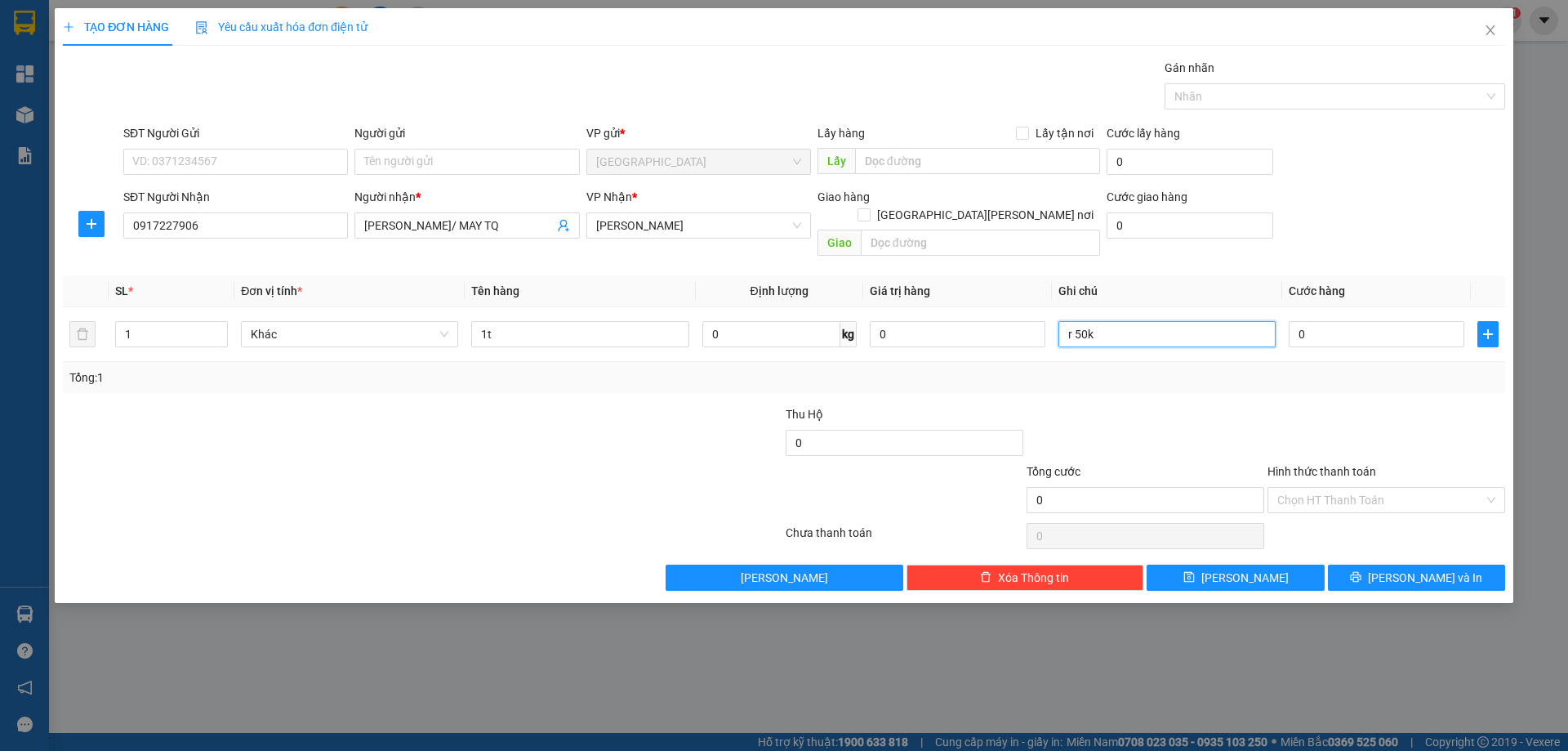
drag, startPoint x: 1323, startPoint y: 468, endPoint x: 1310, endPoint y: 513, distance: 46.8
click at [1320, 487] on div "Chọn HT Thanh Toán" at bounding box center [1386, 499] width 237 height 26
type input "r 50k"
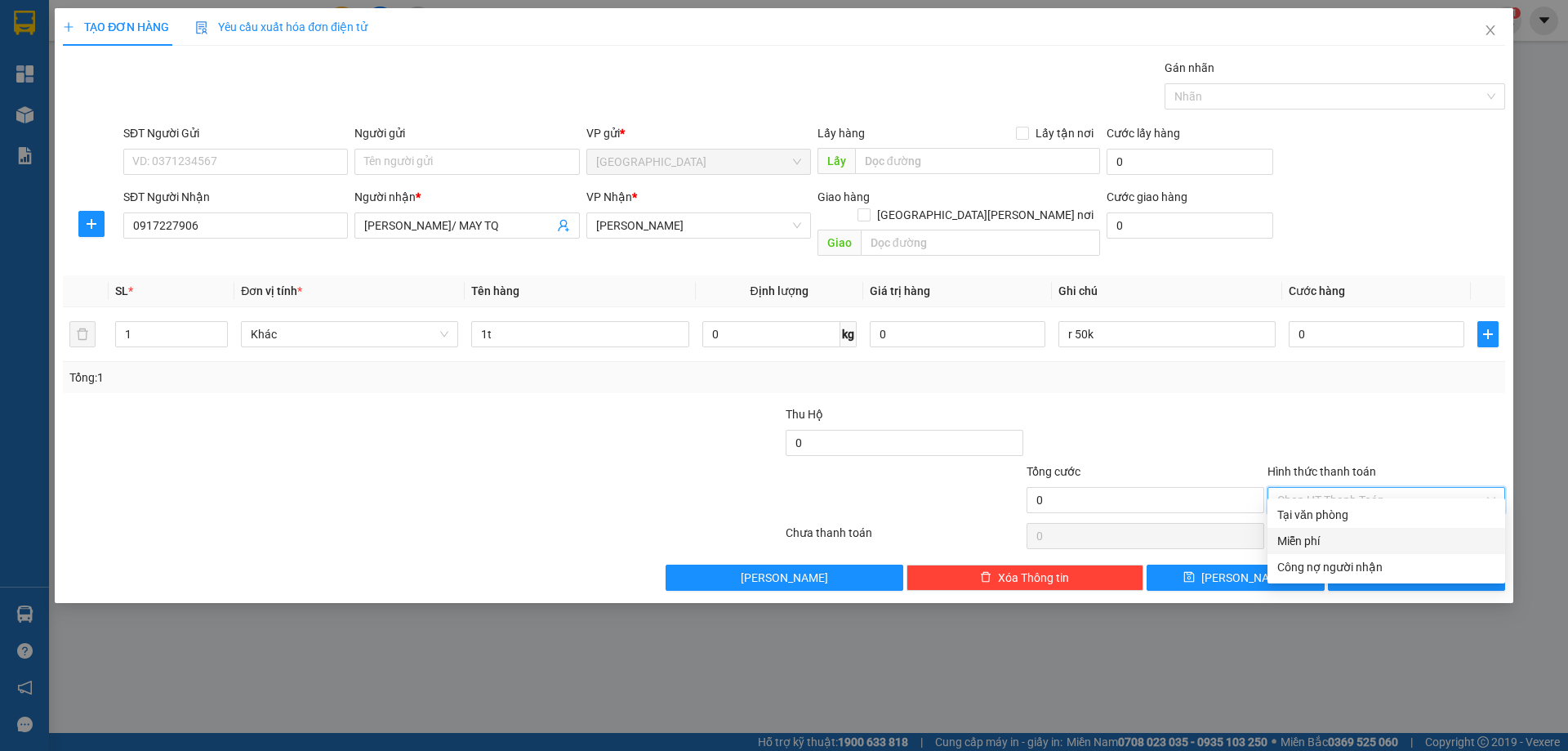
drag, startPoint x: 1291, startPoint y: 538, endPoint x: 1315, endPoint y: 553, distance: 28.3
click at [1292, 540] on div "Miễn phí" at bounding box center [1386, 541] width 218 height 18
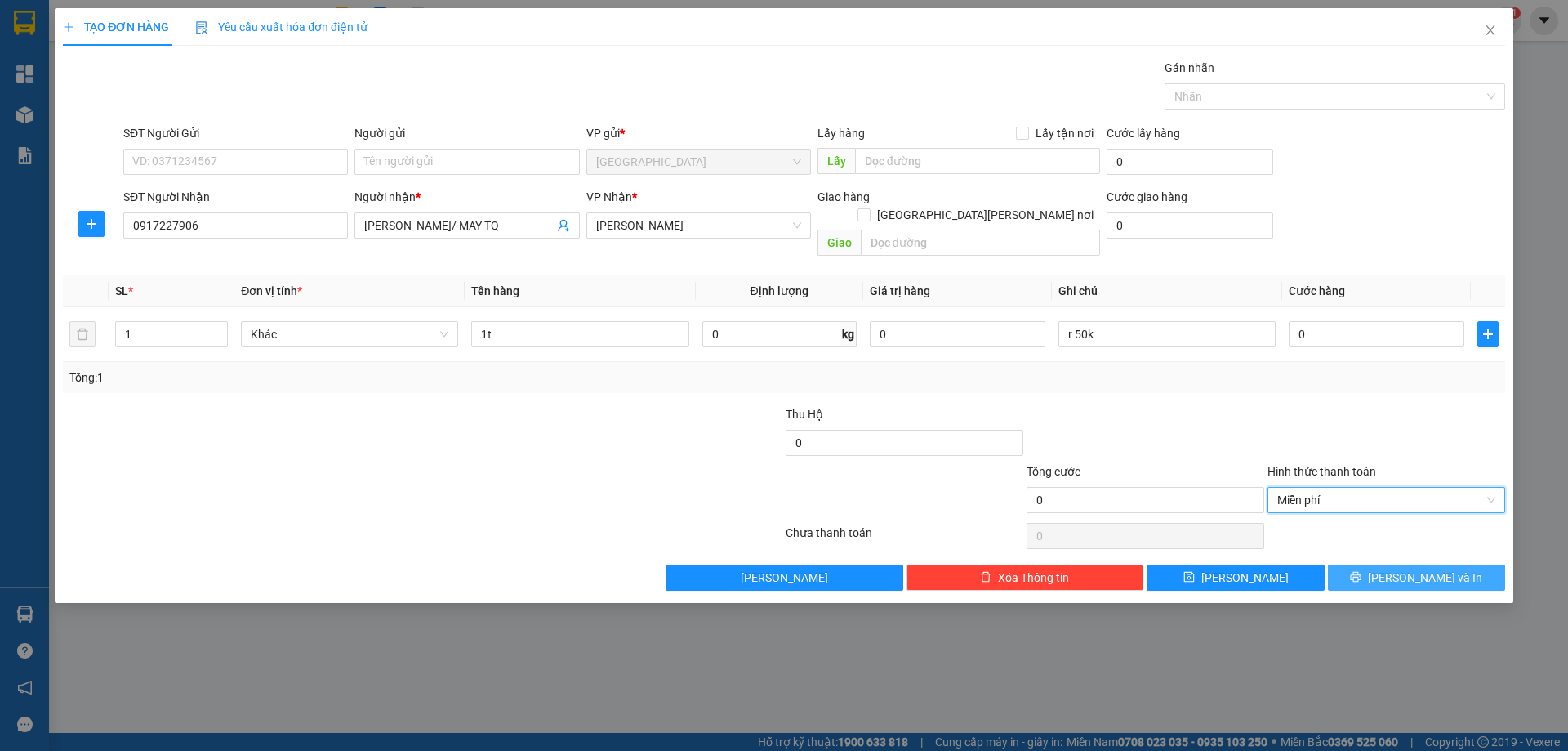
click at [1352, 564] on button "[PERSON_NAME] và In" at bounding box center [1416, 577] width 178 height 26
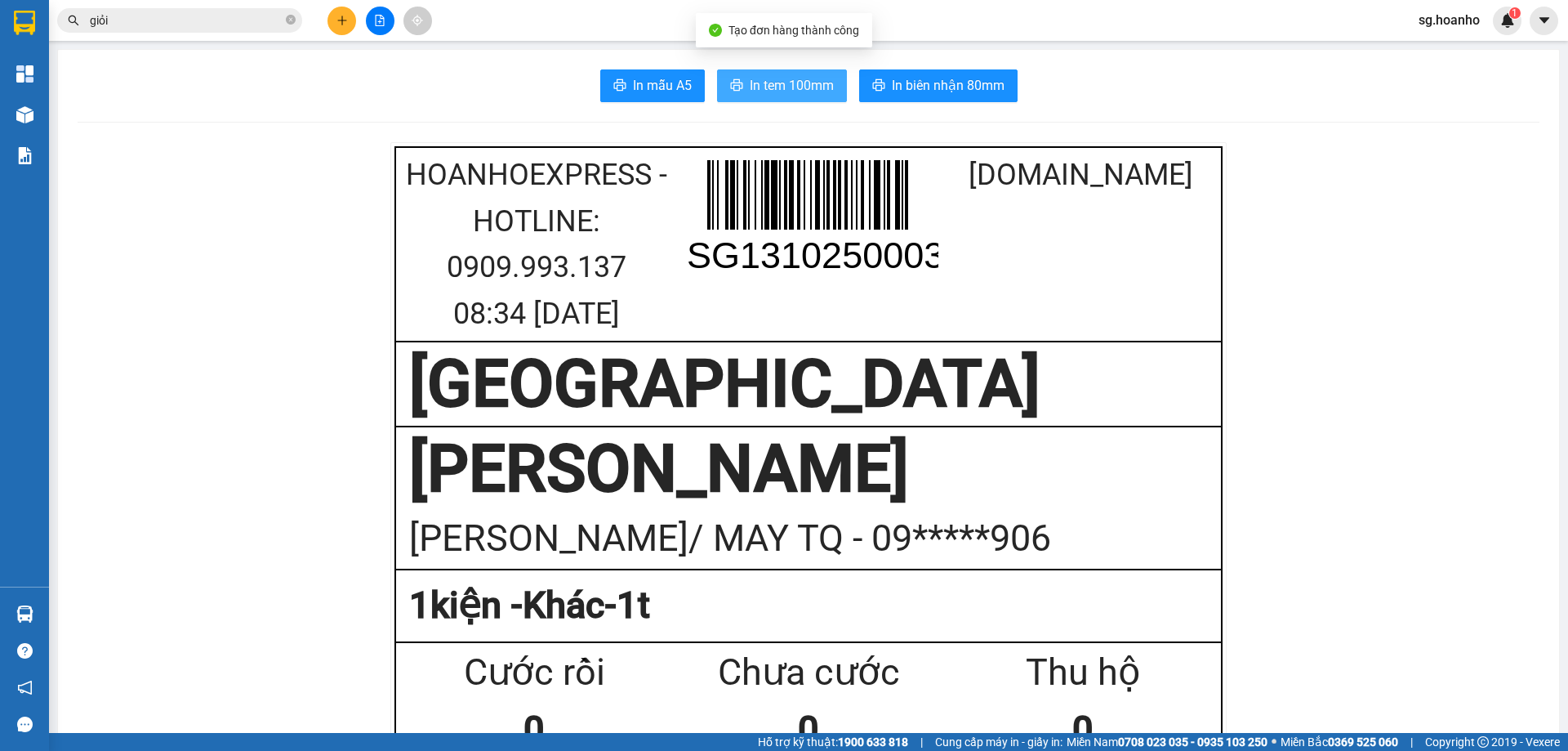
drag, startPoint x: 759, startPoint y: 81, endPoint x: 897, endPoint y: 245, distance: 214.3
click at [760, 82] on span "In tem 100mm" at bounding box center [792, 85] width 84 height 21
click at [783, 79] on span "In tem 100mm" at bounding box center [792, 85] width 84 height 21
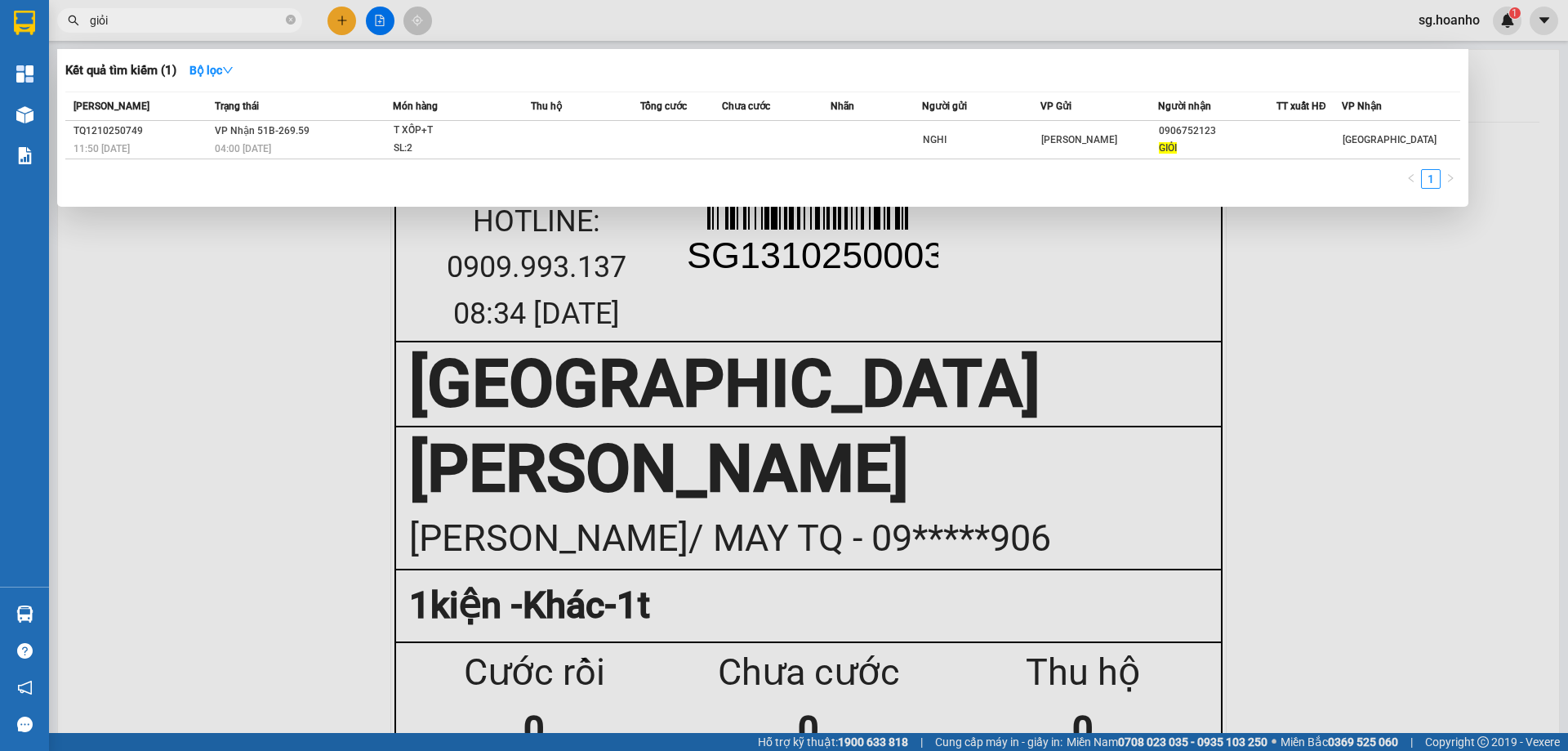
drag, startPoint x: 127, startPoint y: 25, endPoint x: 0, endPoint y: 72, distance: 135.4
click at [0, 72] on section "Kết quả [PERSON_NAME] ( 1 ) Bộ lọc Mã ĐH Trạng thái Món hàng Thu hộ Tổng [PERSO…" at bounding box center [784, 375] width 1568 height 751
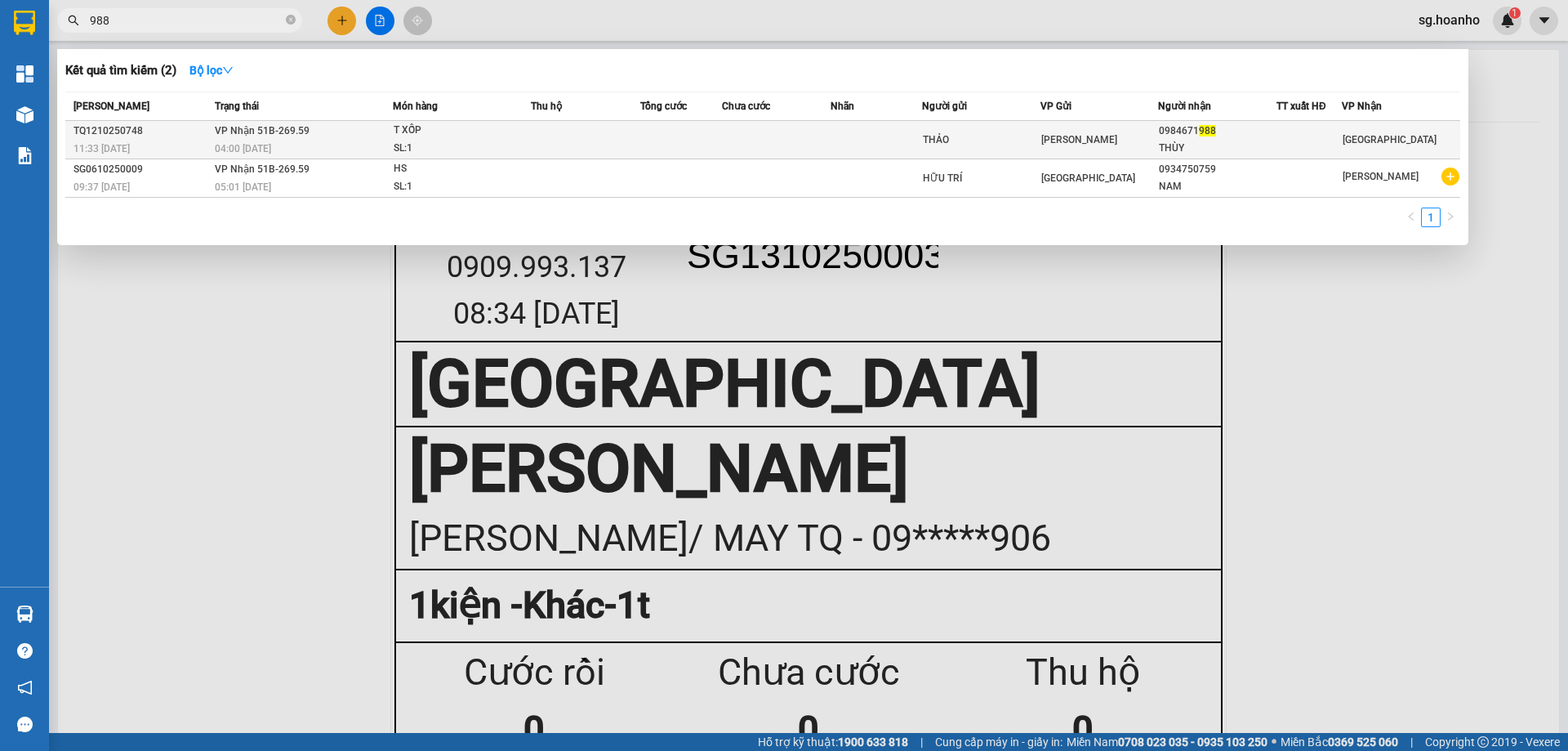
type input "988"
click at [1166, 149] on div "THÙY" at bounding box center [1216, 147] width 117 height 17
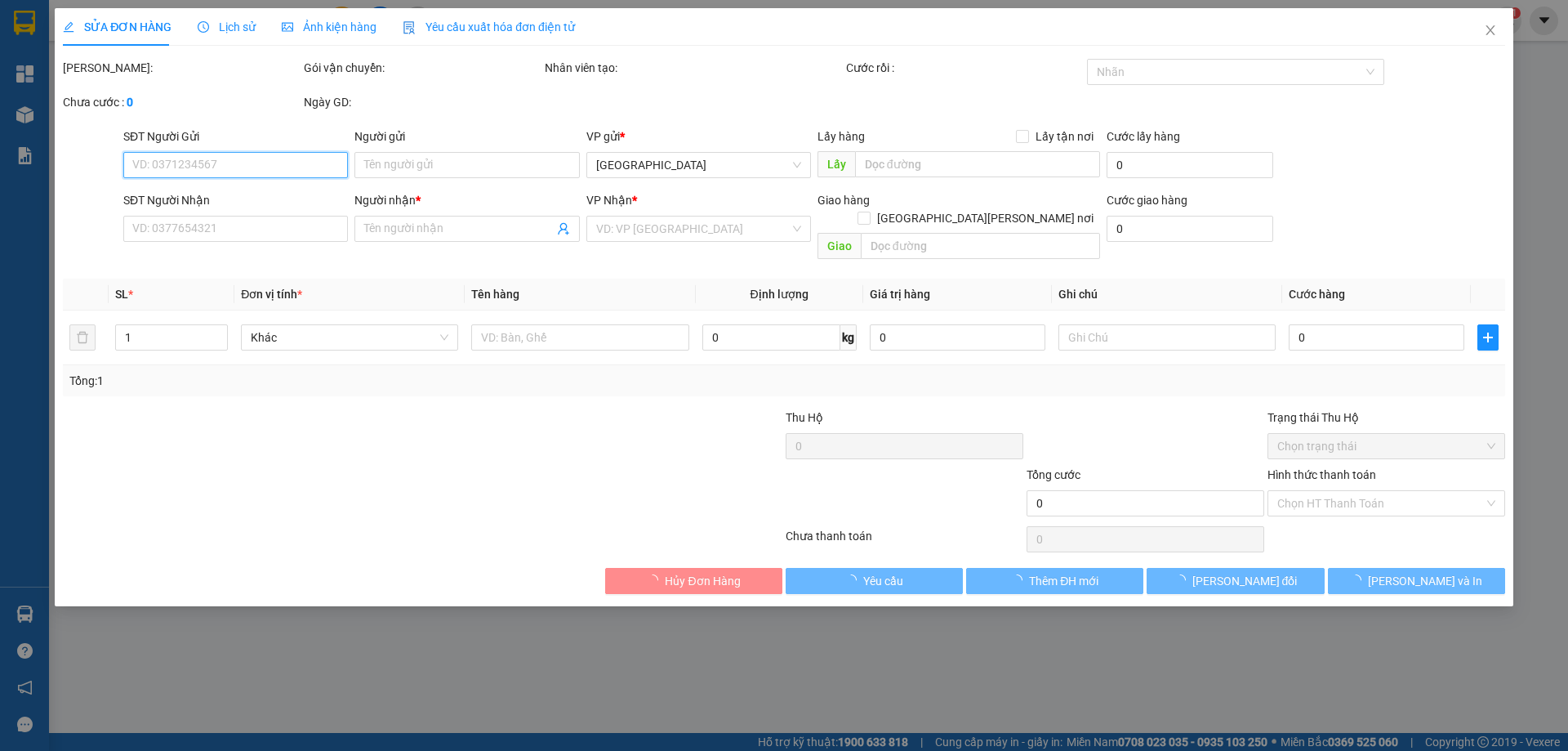
type input "THẢO"
type input "0984671988"
type input "THÙY"
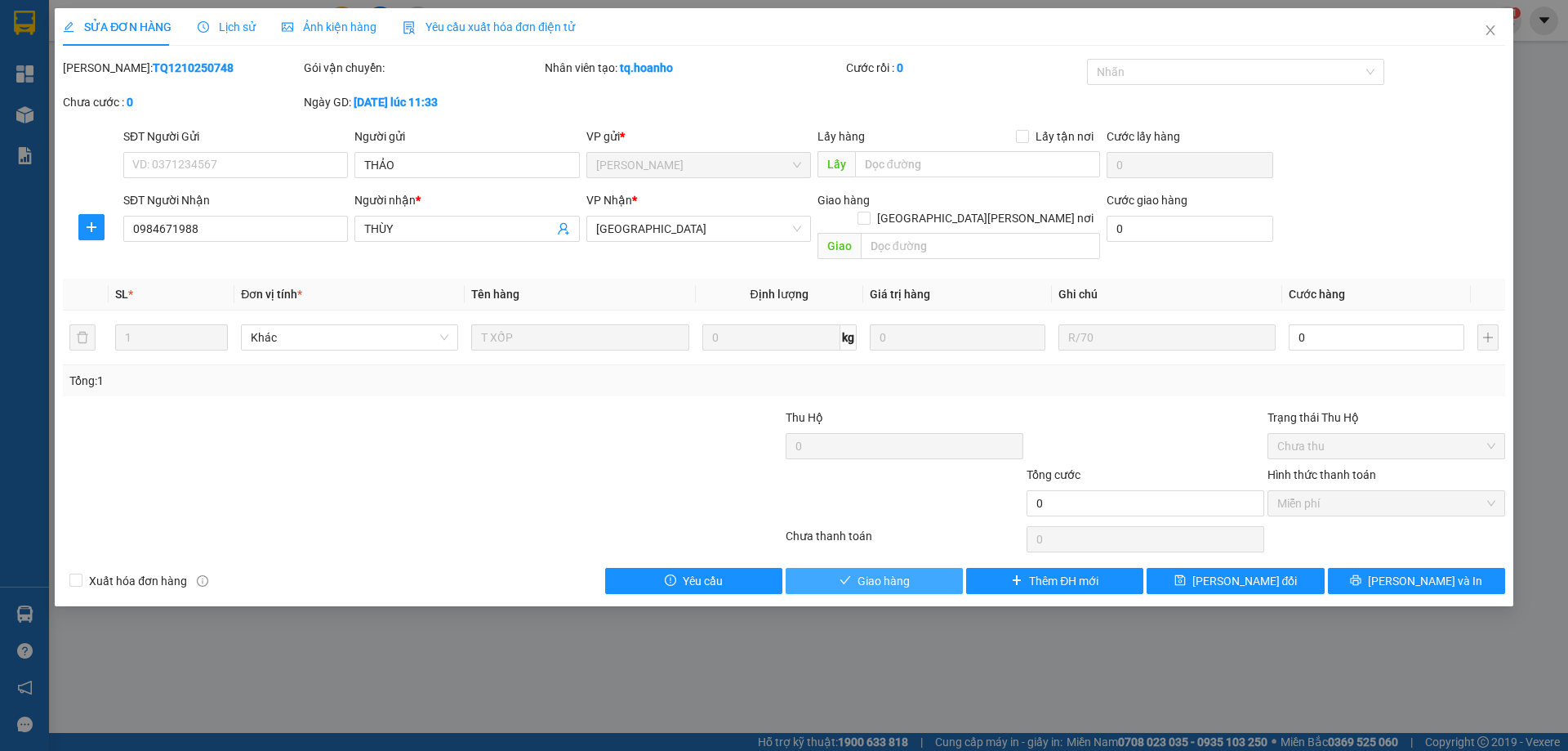
click at [895, 572] on span "Giao hàng" at bounding box center [884, 580] width 53 height 18
